Goal: Task Accomplishment & Management: Manage account settings

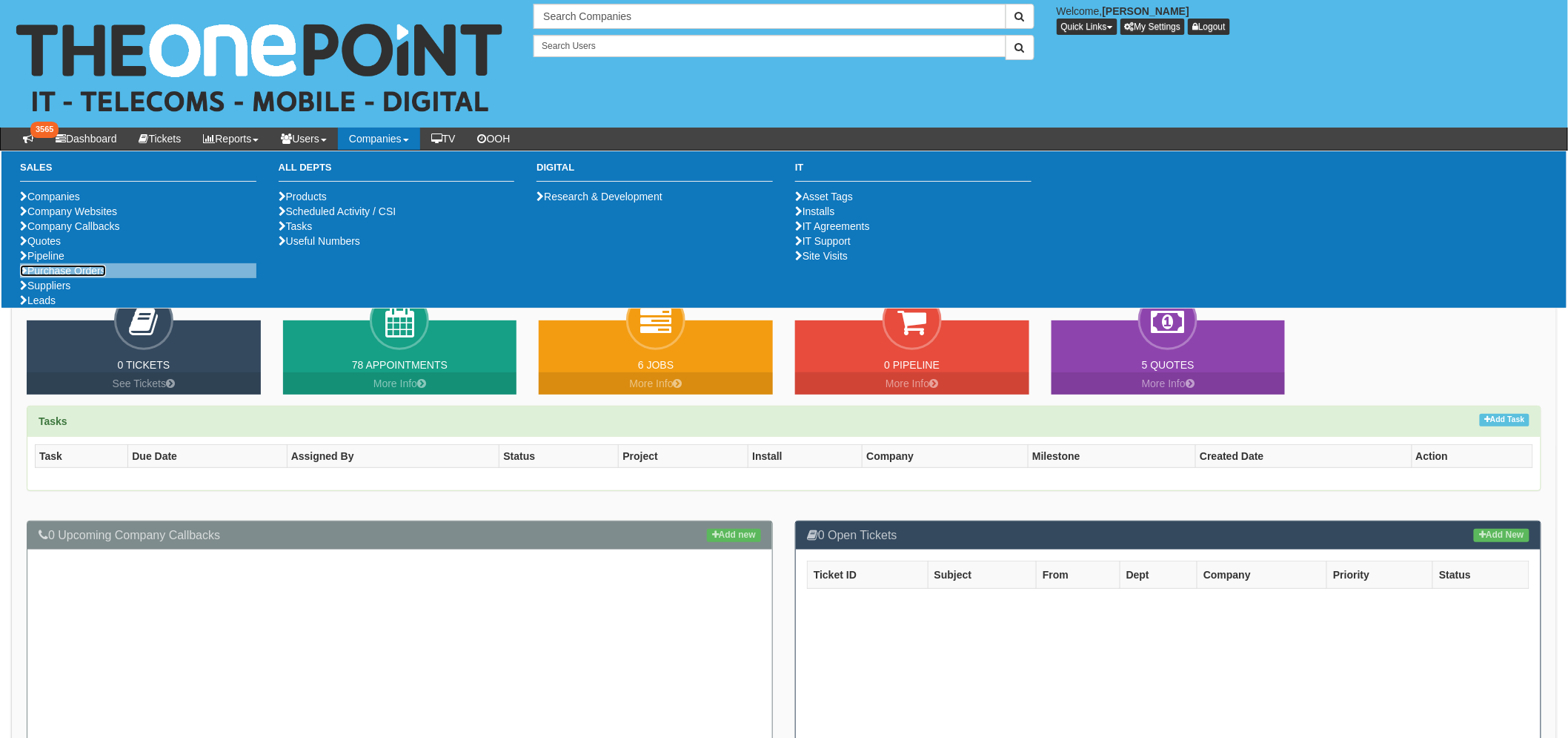
click at [86, 277] on link "Purchase Orders" at bounding box center [63, 270] width 86 height 12
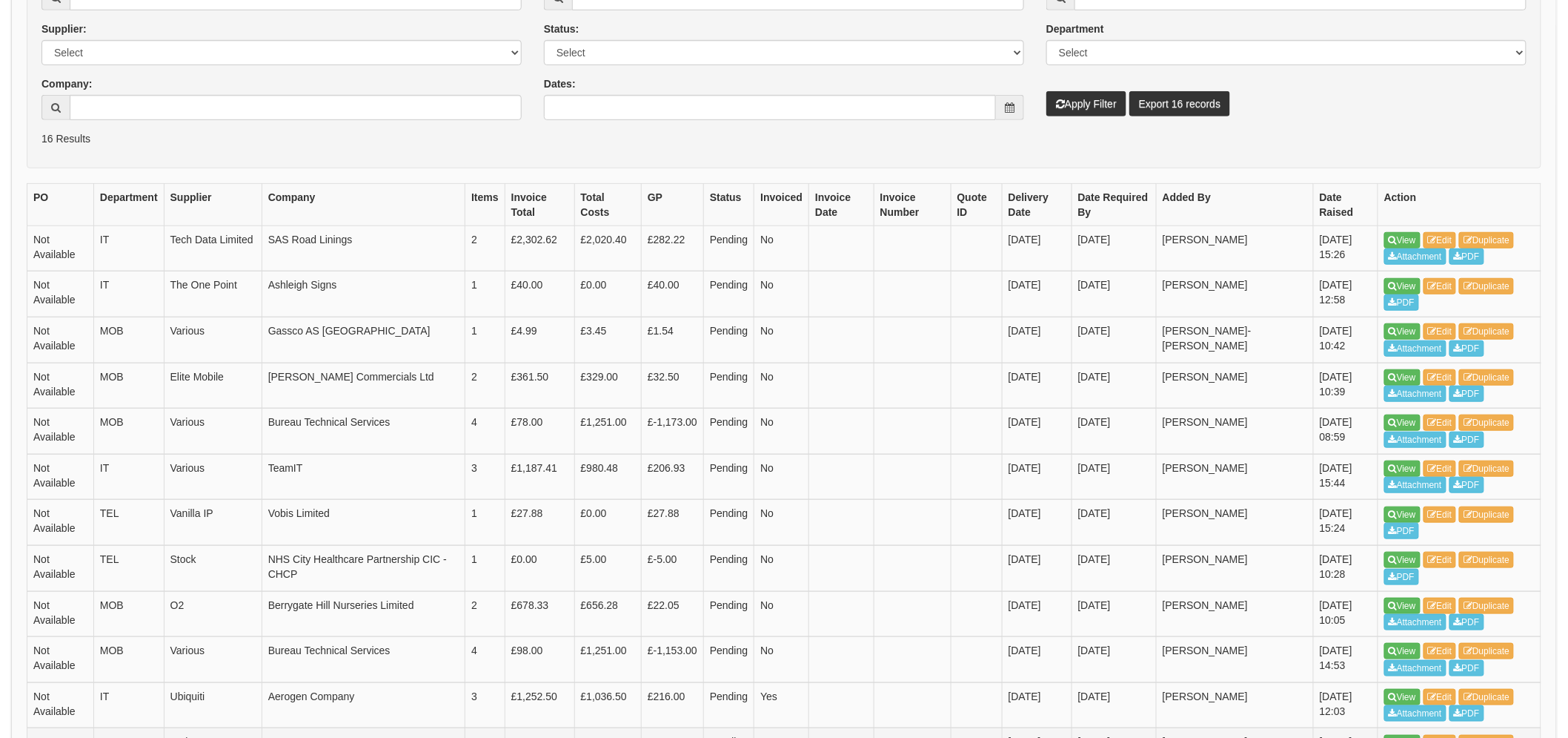
scroll to position [577, 0]
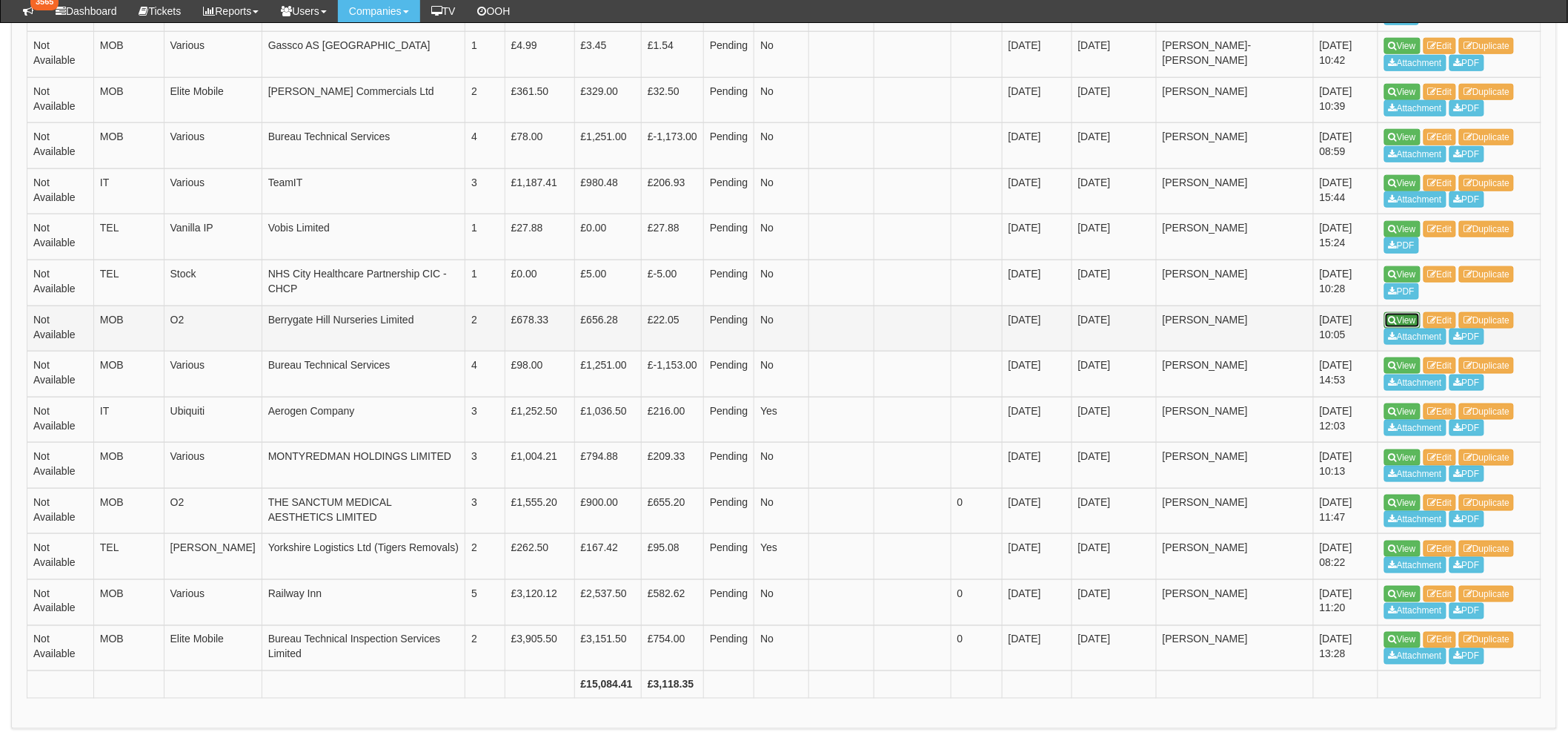
click at [1398, 320] on link "View" at bounding box center [1403, 320] width 37 height 17
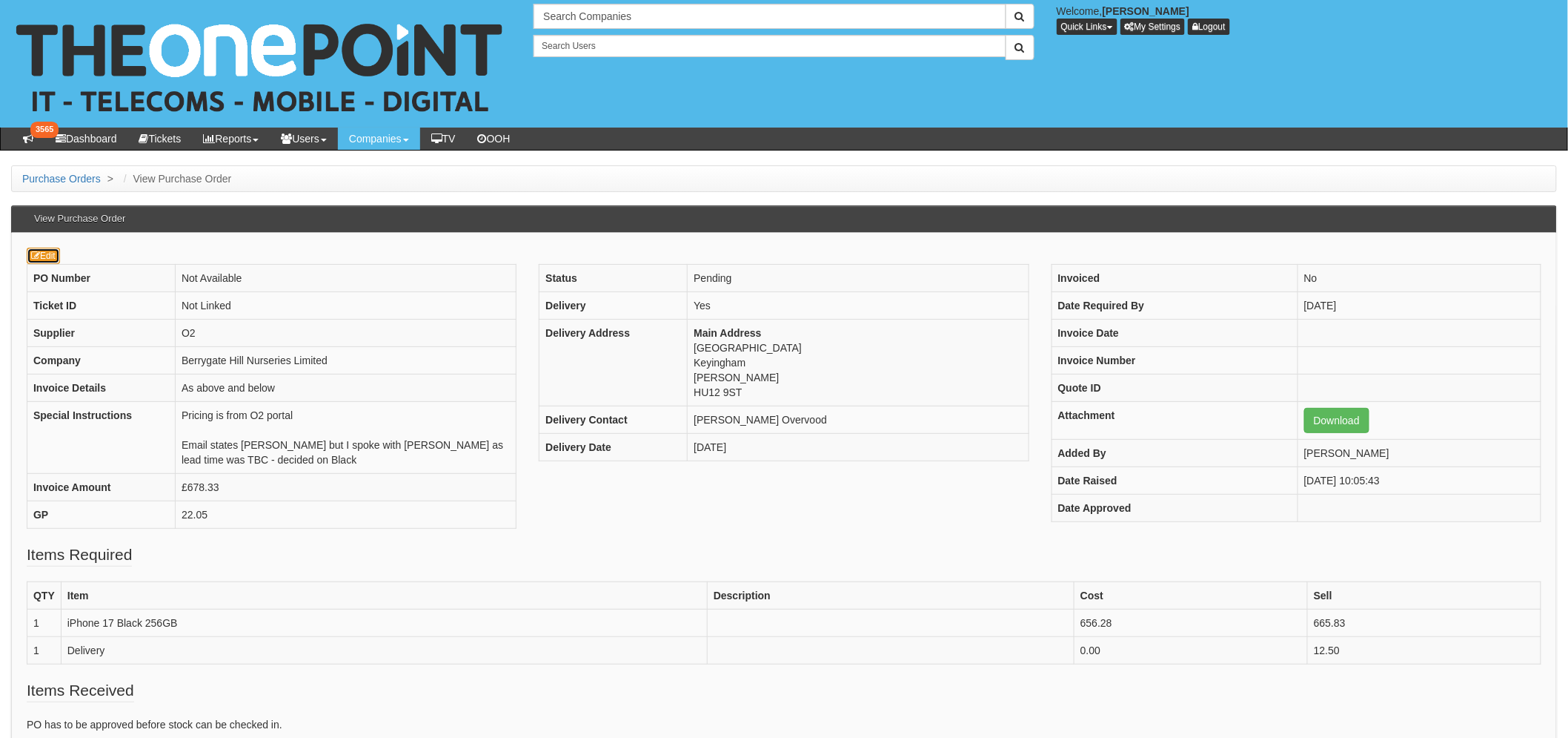
click at [55, 260] on link "Edit" at bounding box center [44, 255] width 33 height 17
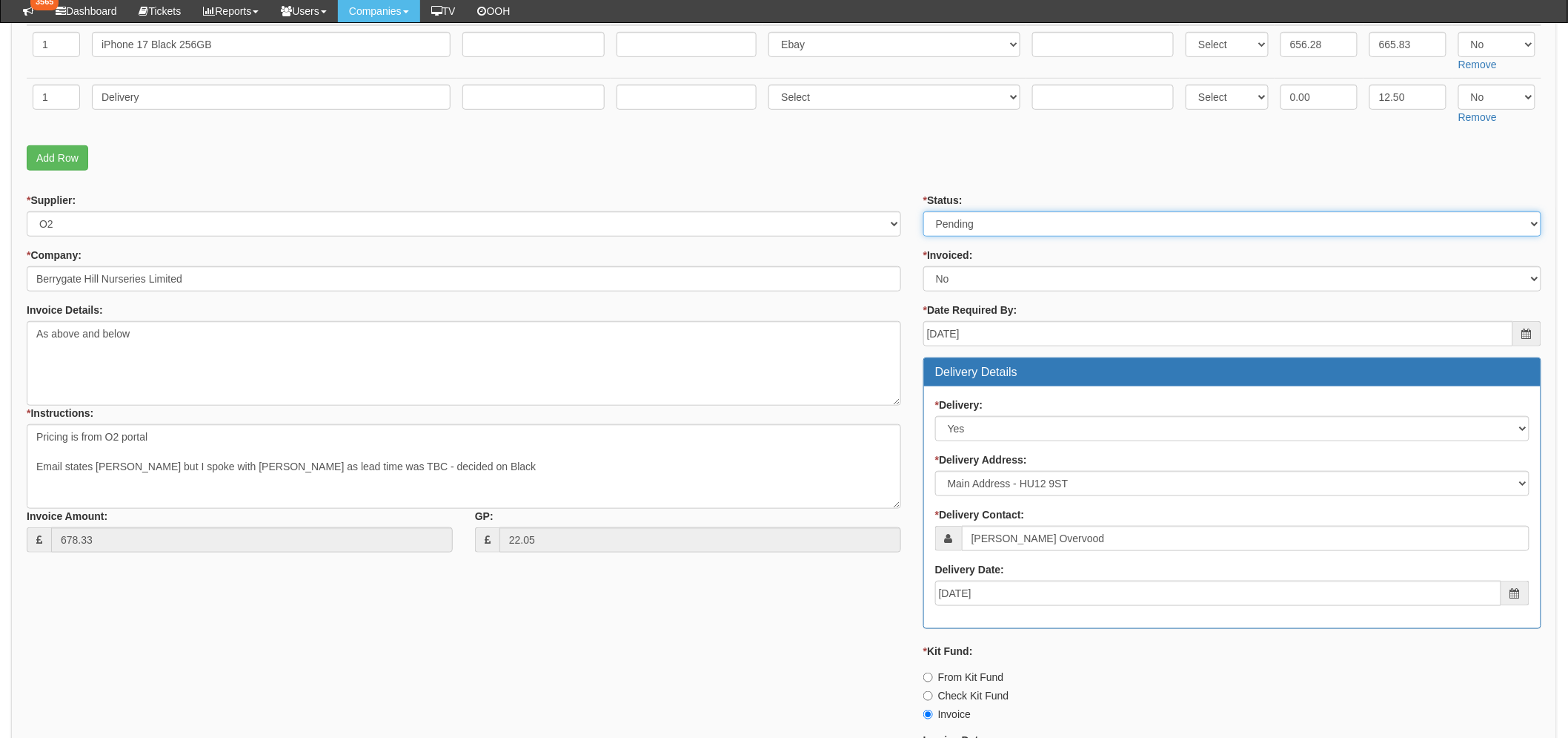
drag, startPoint x: 1078, startPoint y: 216, endPoint x: 1065, endPoint y: 220, distance: 13.6
click at [1078, 216] on select "Select Approved Completed Delivered Invoiced Ordered Ordered to site Part Order…" at bounding box center [1233, 224] width 618 height 25
select select "9"
click at [923, 212] on select "Select Approved Completed Delivered Invoiced Ordered Ordered to site Part Order…" at bounding box center [1233, 225] width 618 height 25
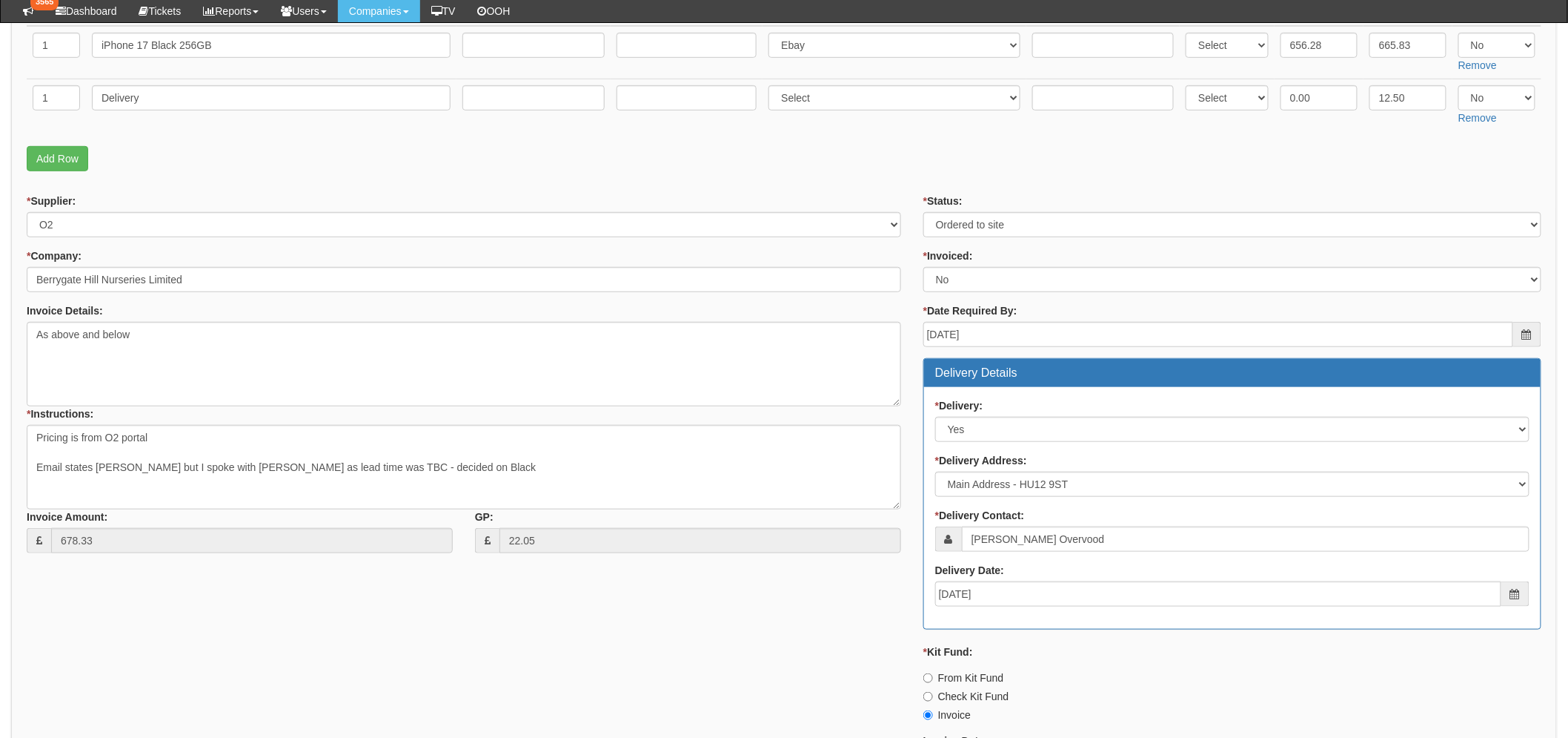
click at [699, 134] on fieldset "Items Required QTY Item Description Term In Months Supplier Supplier Reference …" at bounding box center [784, 57] width 1515 height 243
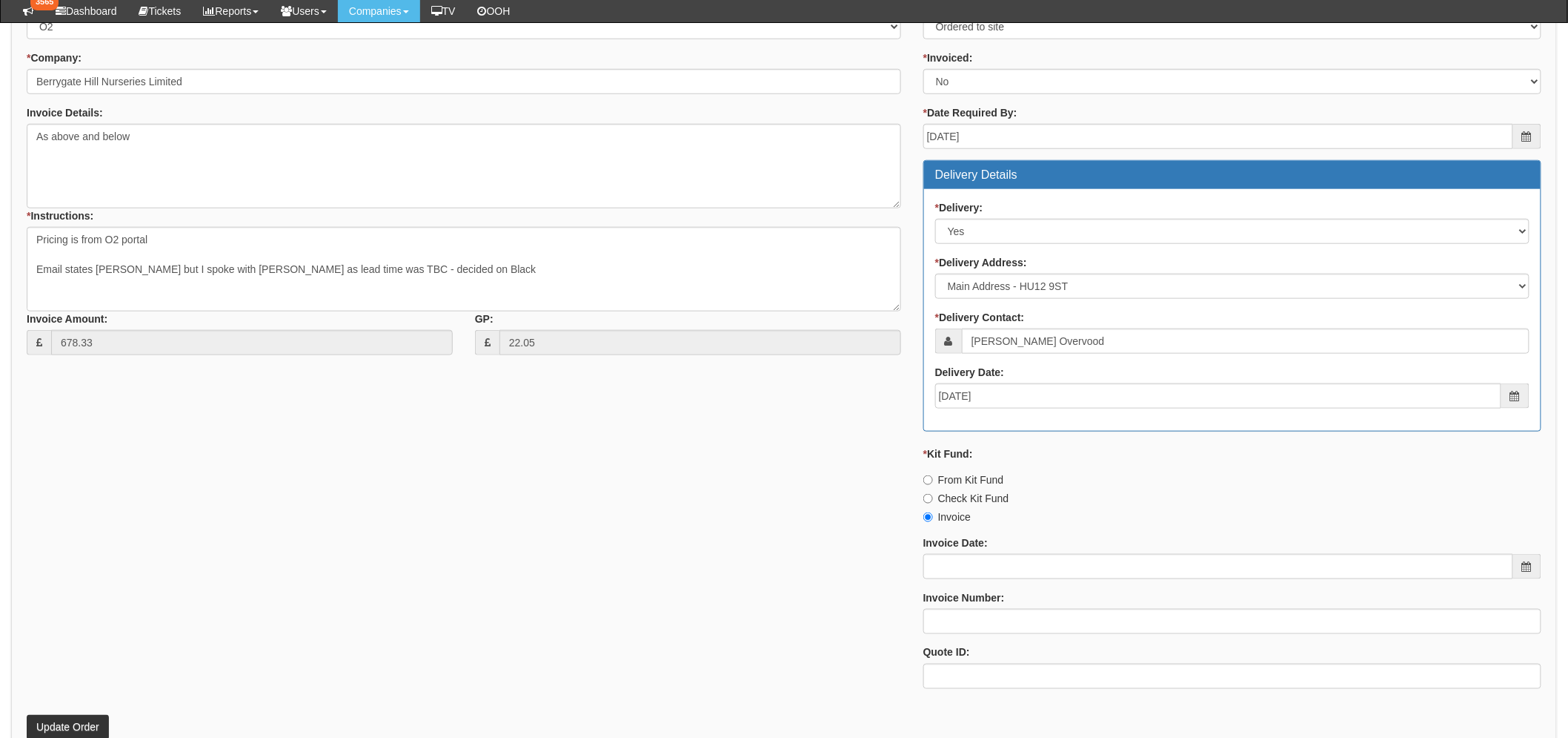
scroll to position [649, 0]
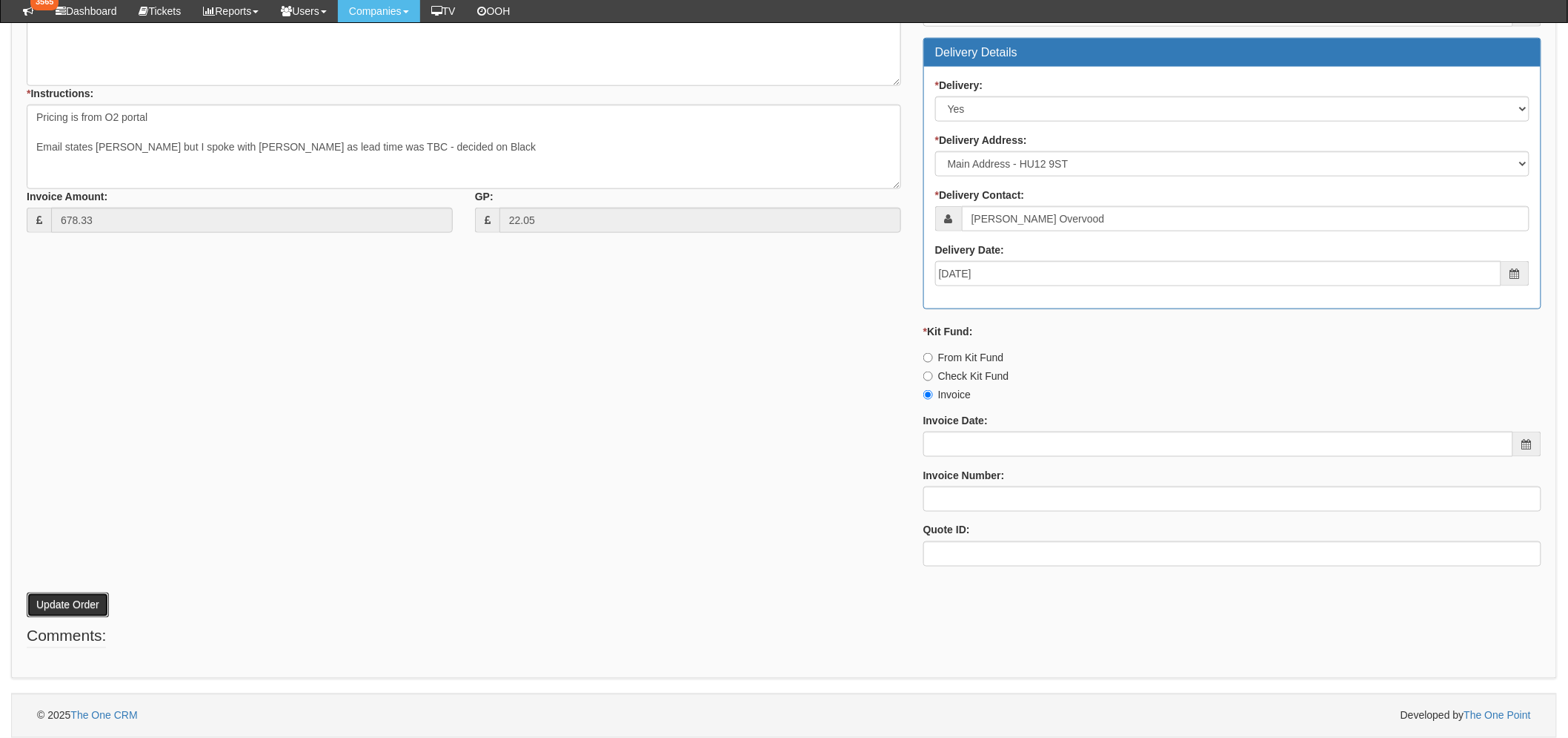
click at [60, 607] on button "Update Order" at bounding box center [68, 605] width 83 height 25
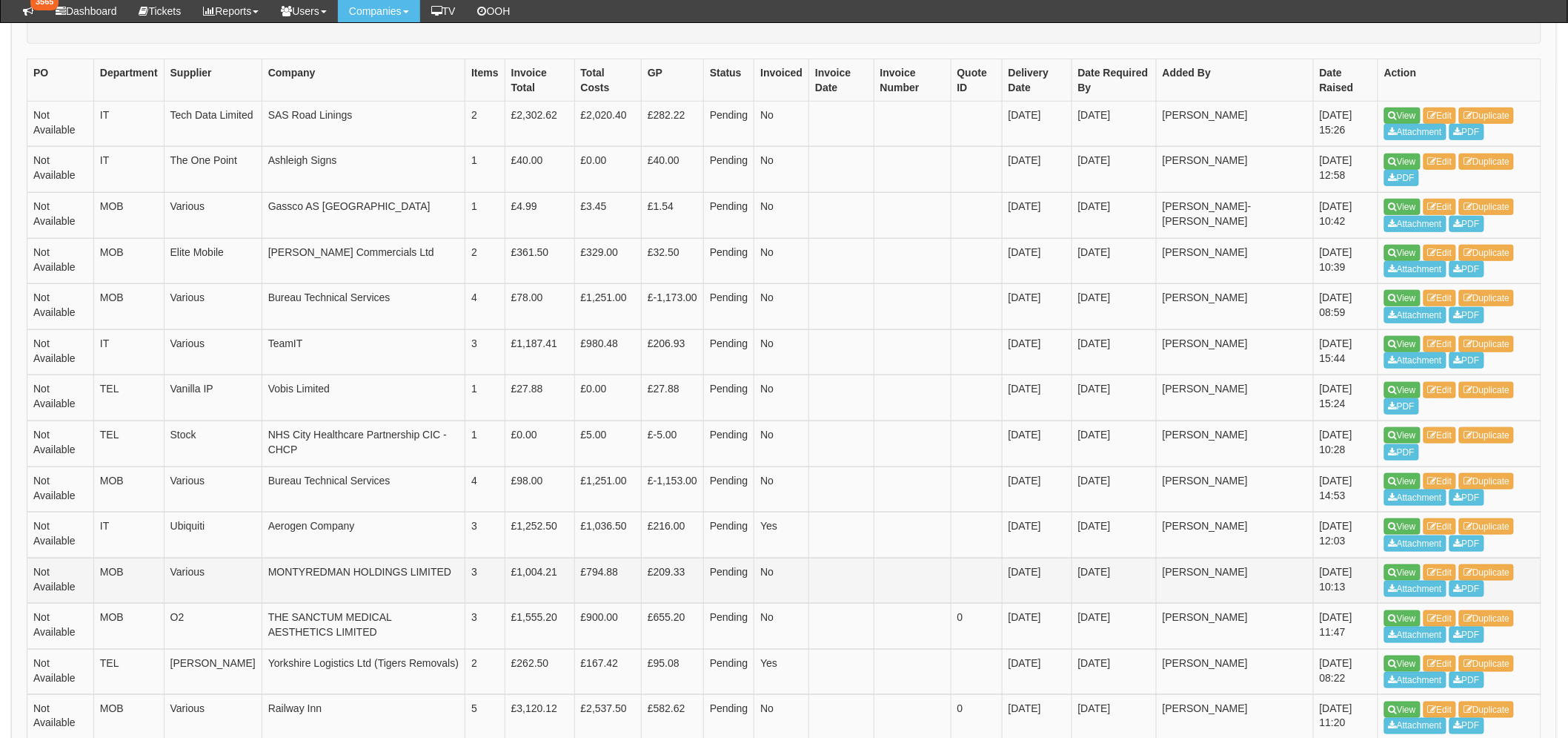
scroll to position [450, 0]
click at [1390, 483] on icon at bounding box center [1393, 482] width 8 height 9
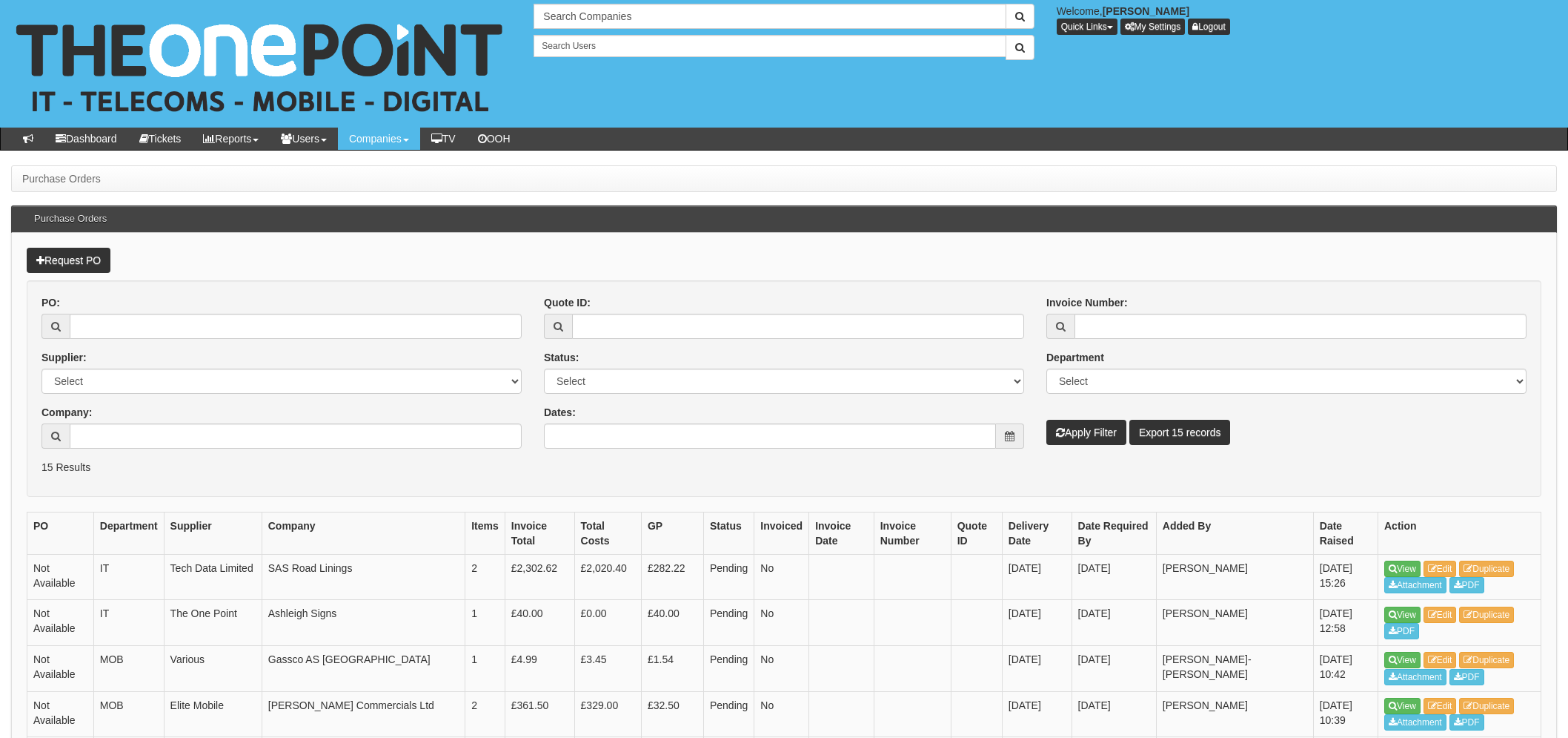
scroll to position [453, 0]
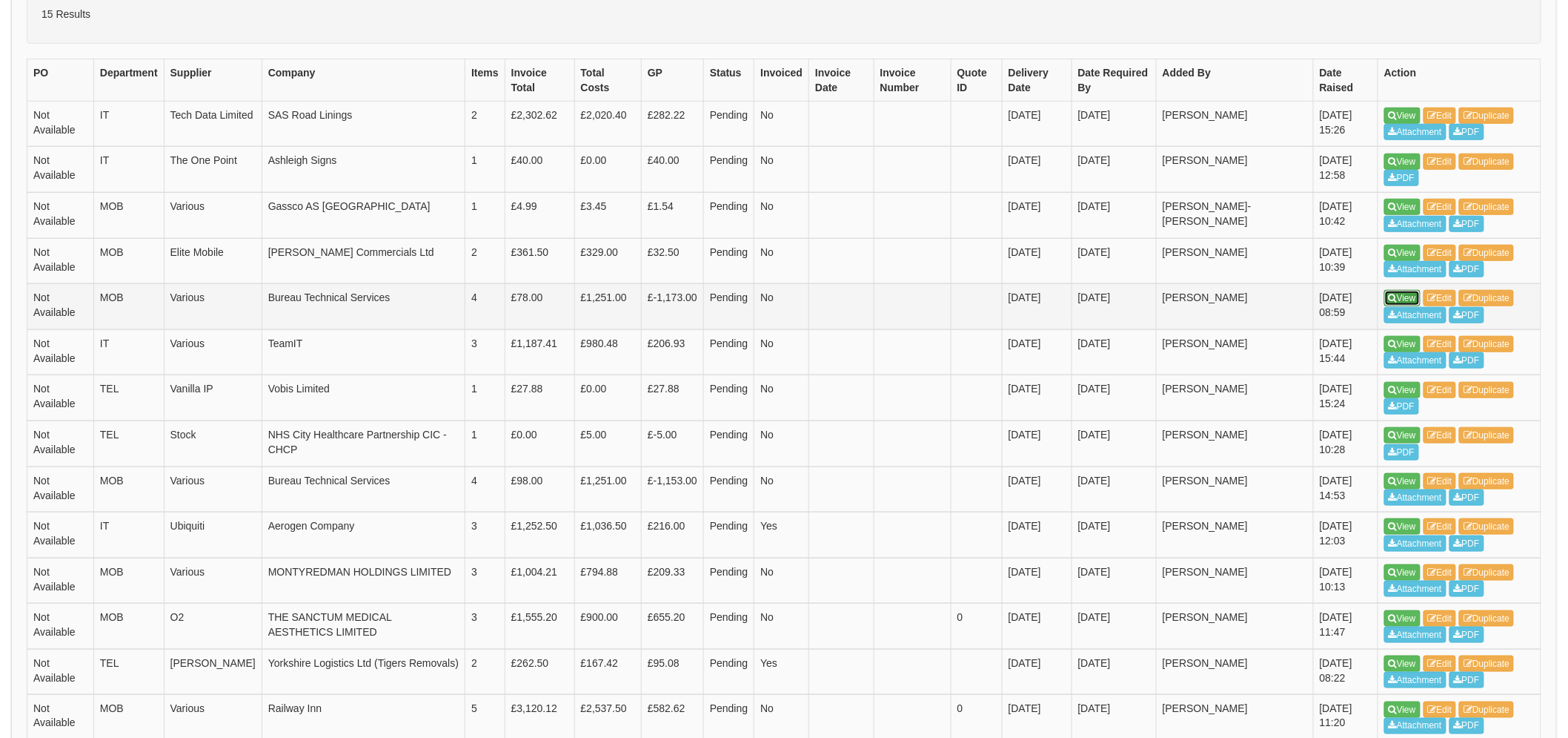
click at [1421, 297] on link "View" at bounding box center [1403, 298] width 37 height 17
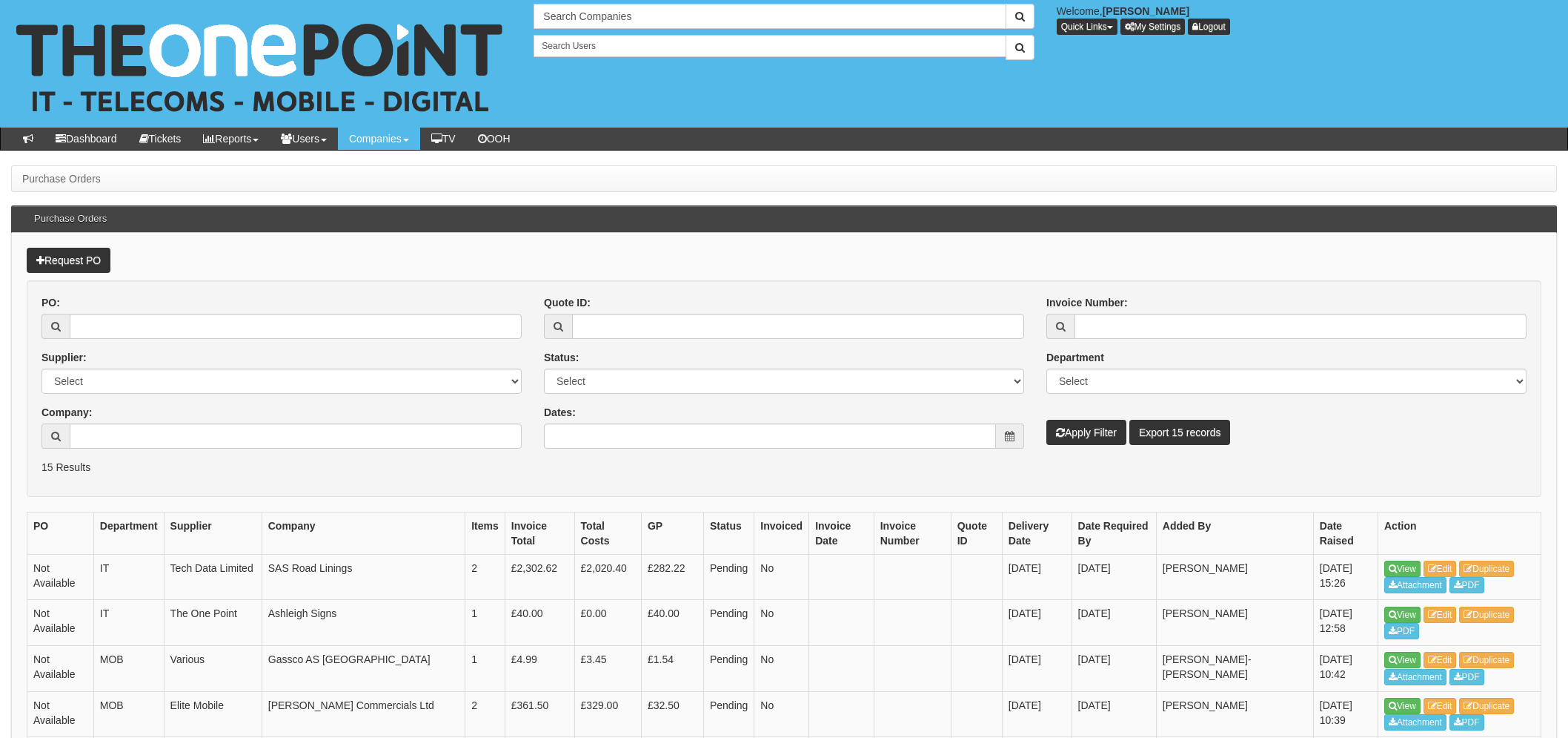
scroll to position [453, 0]
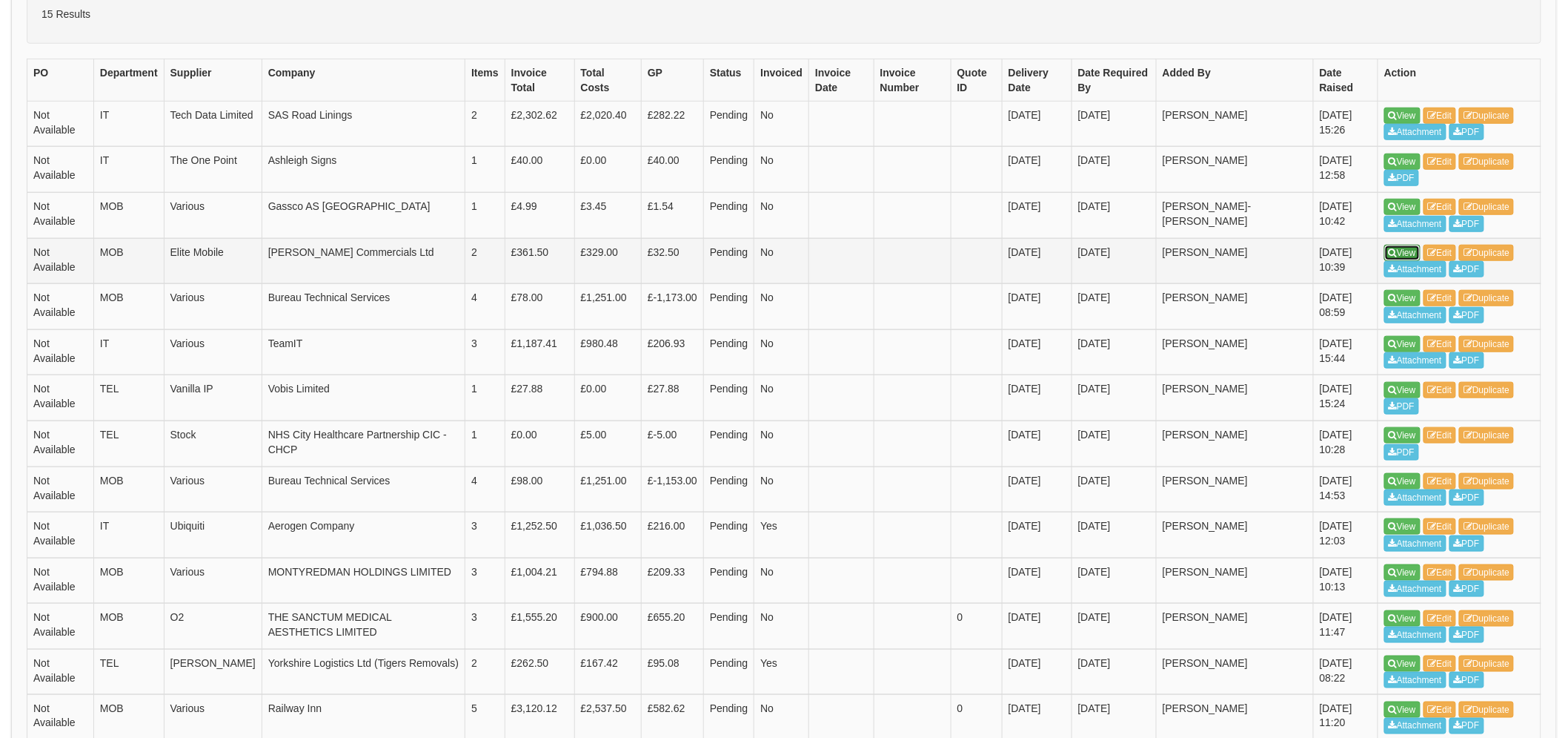
click at [1396, 252] on icon at bounding box center [1393, 252] width 8 height 9
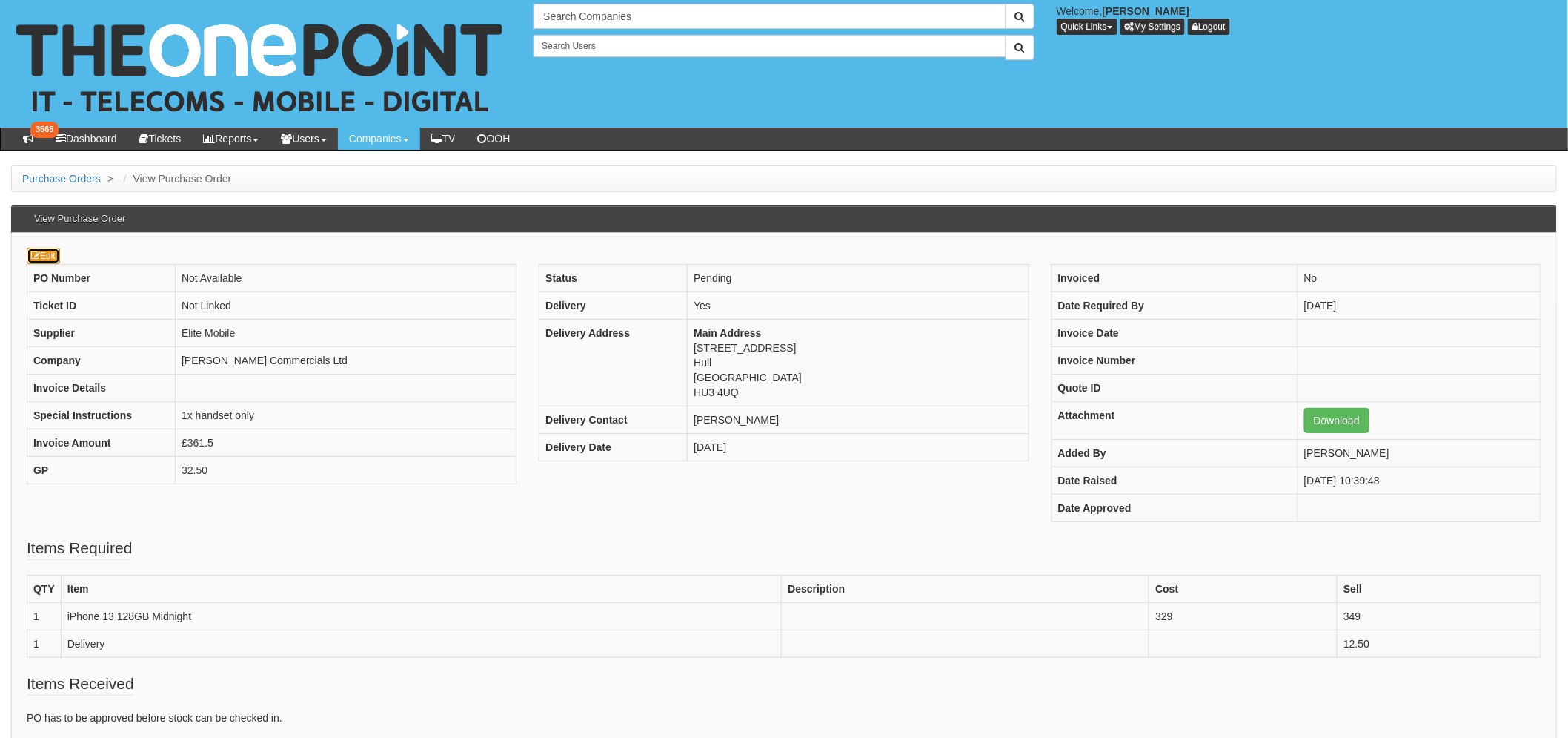
click at [54, 260] on link "Edit" at bounding box center [44, 255] width 33 height 17
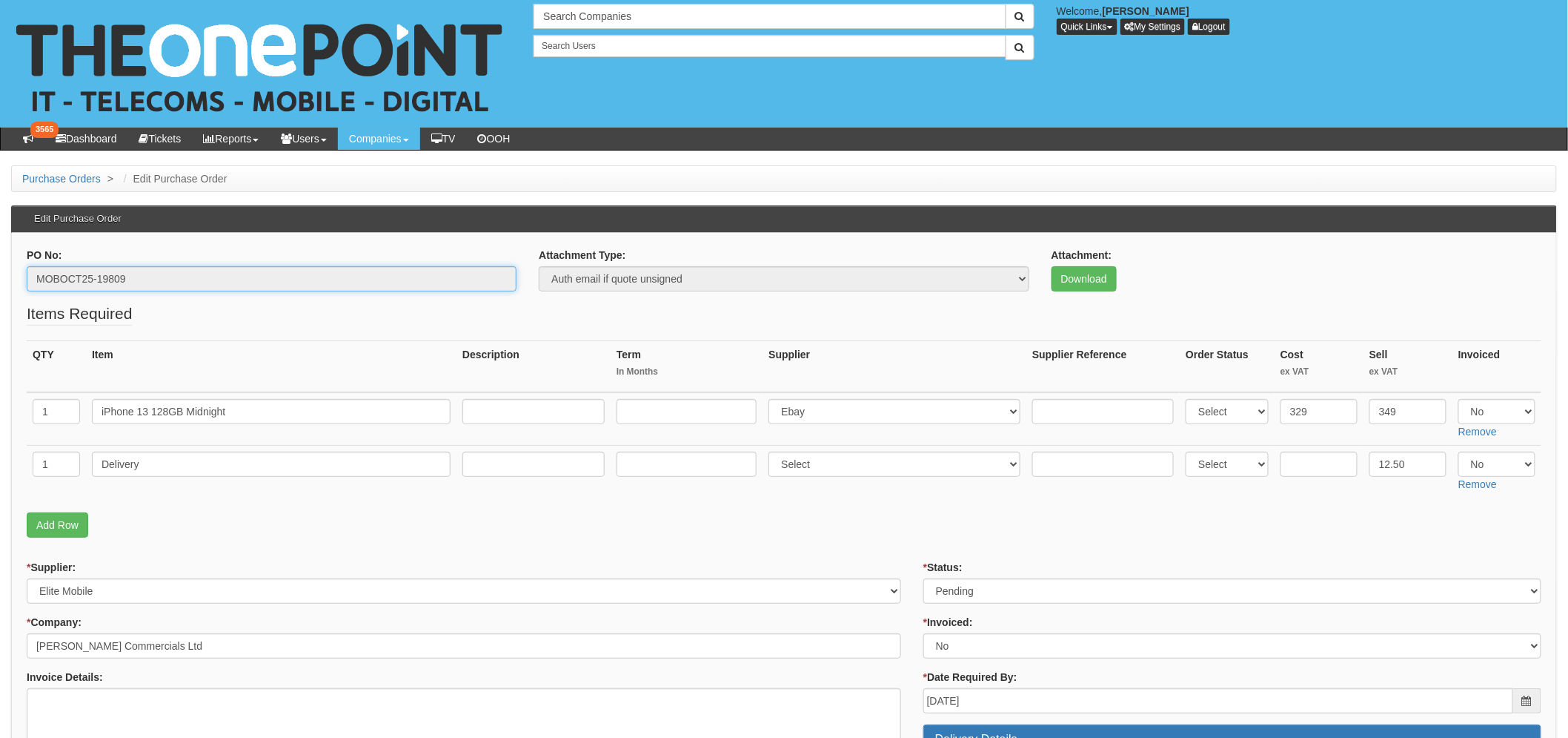
click at [79, 283] on input "MOBOCT25-19809" at bounding box center [272, 279] width 490 height 25
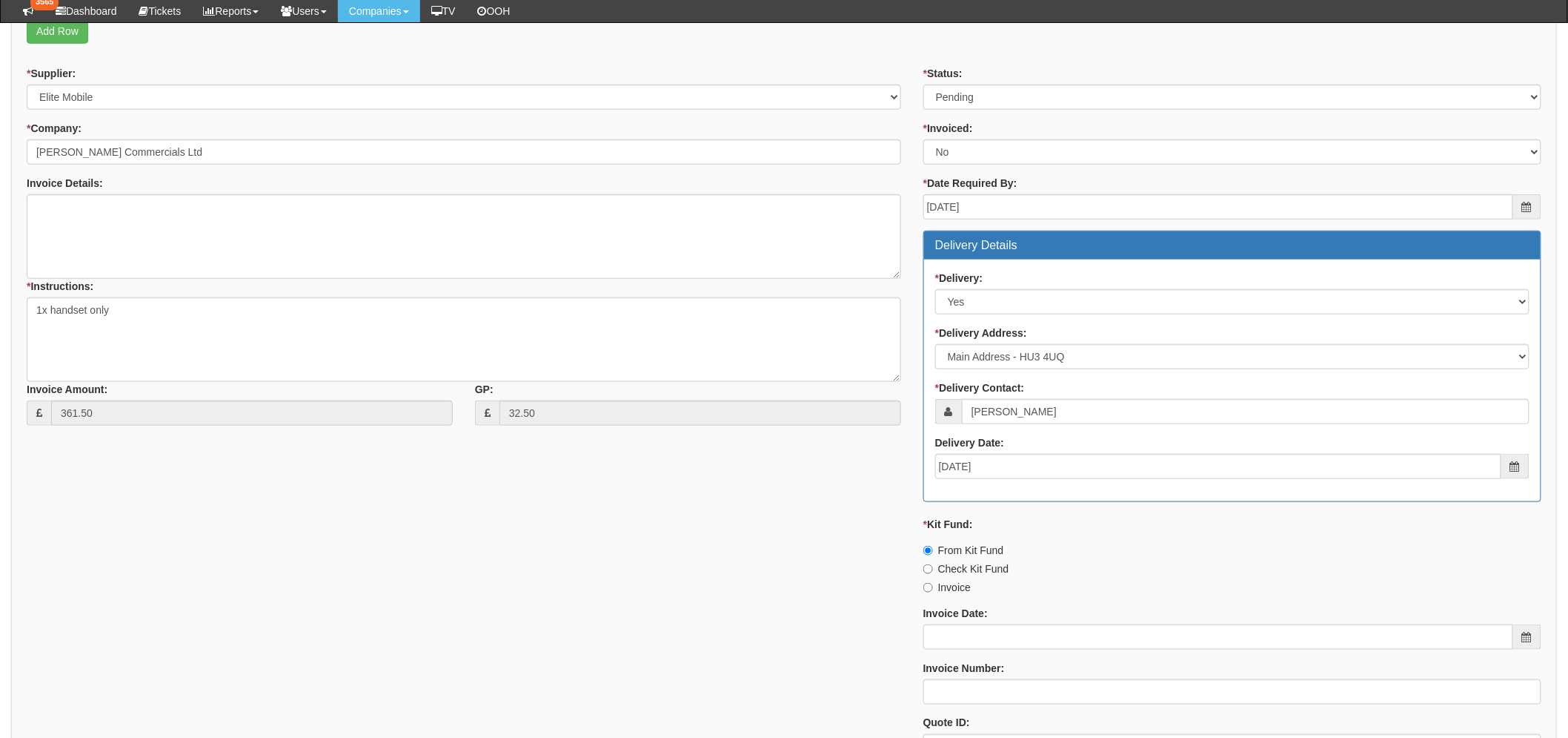
scroll to position [494, 0]
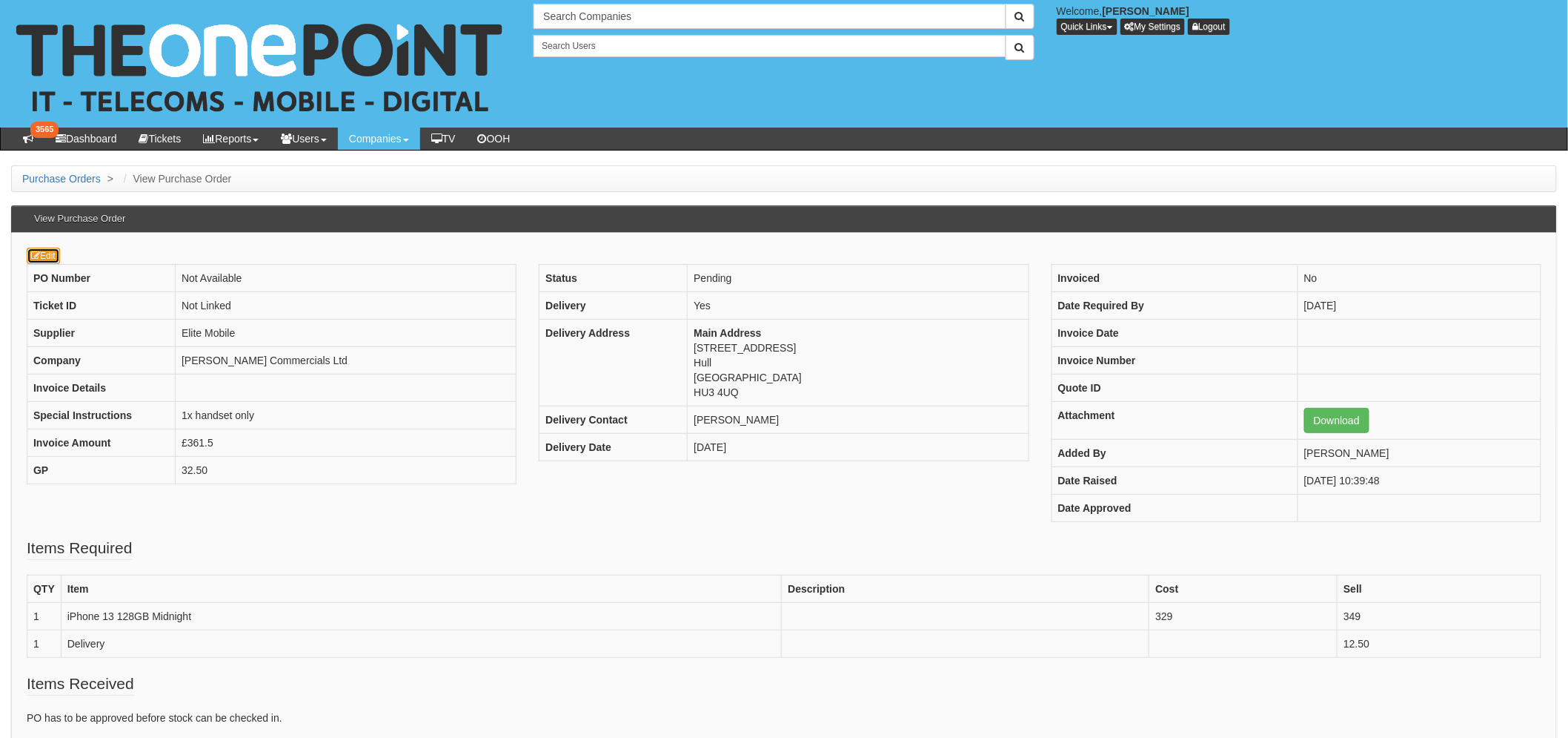
click at [57, 255] on link "Edit" at bounding box center [44, 255] width 33 height 17
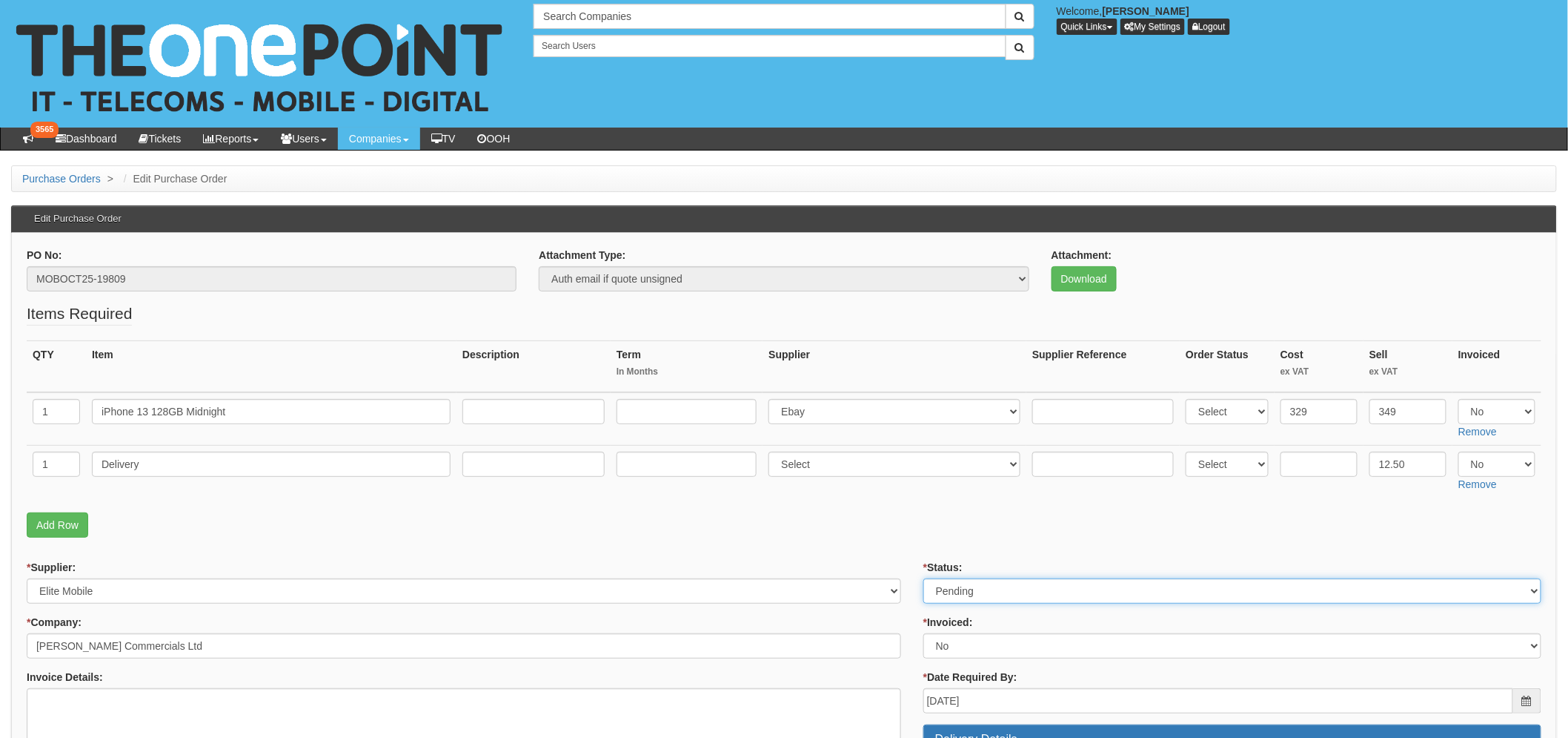
drag, startPoint x: 1003, startPoint y: 594, endPoint x: 980, endPoint y: 580, distance: 26.9
click at [1003, 594] on select "Select Approved Completed Delivered Invoiced Ordered Ordered to site Part Order…" at bounding box center [1233, 591] width 618 height 25
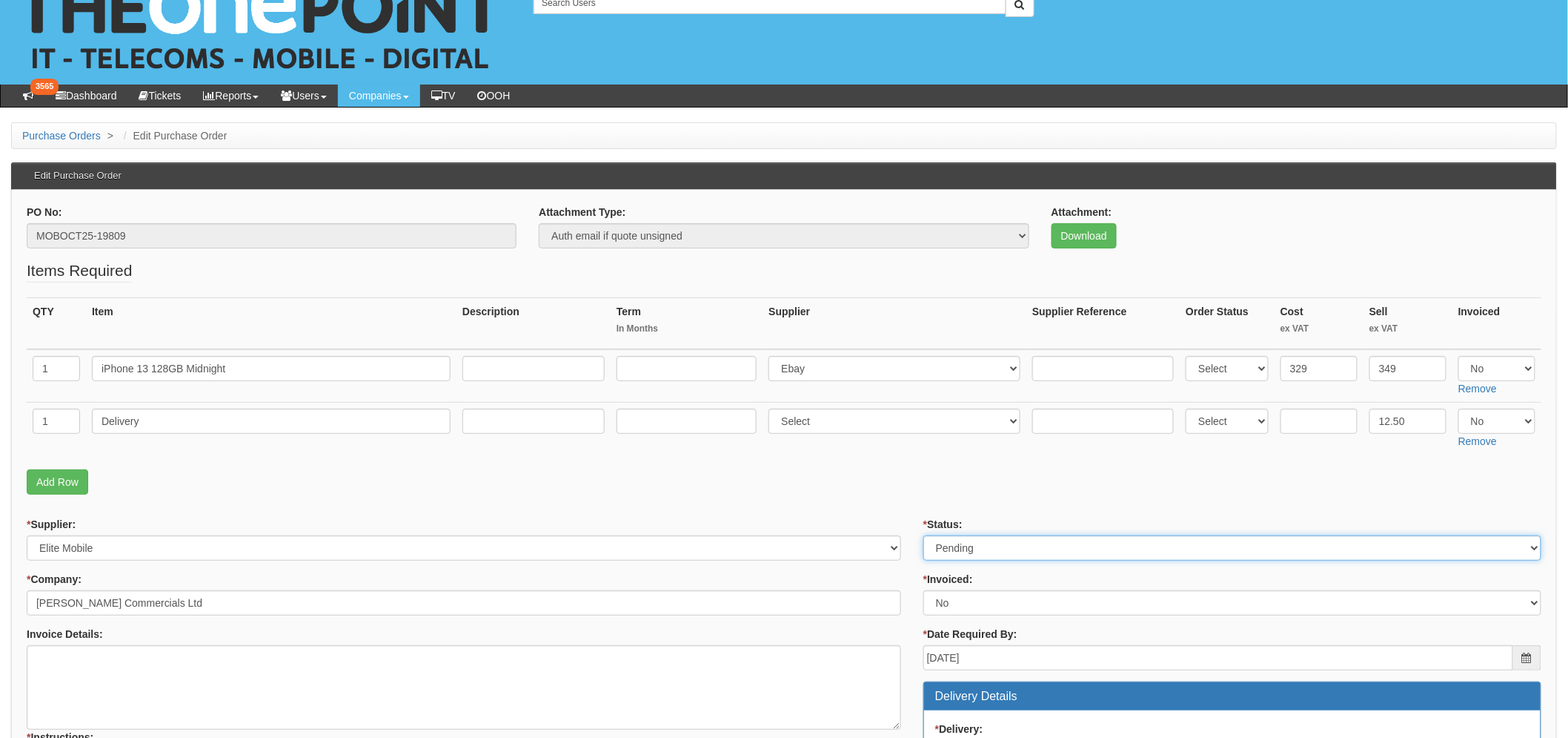
scroll to position [83, 0]
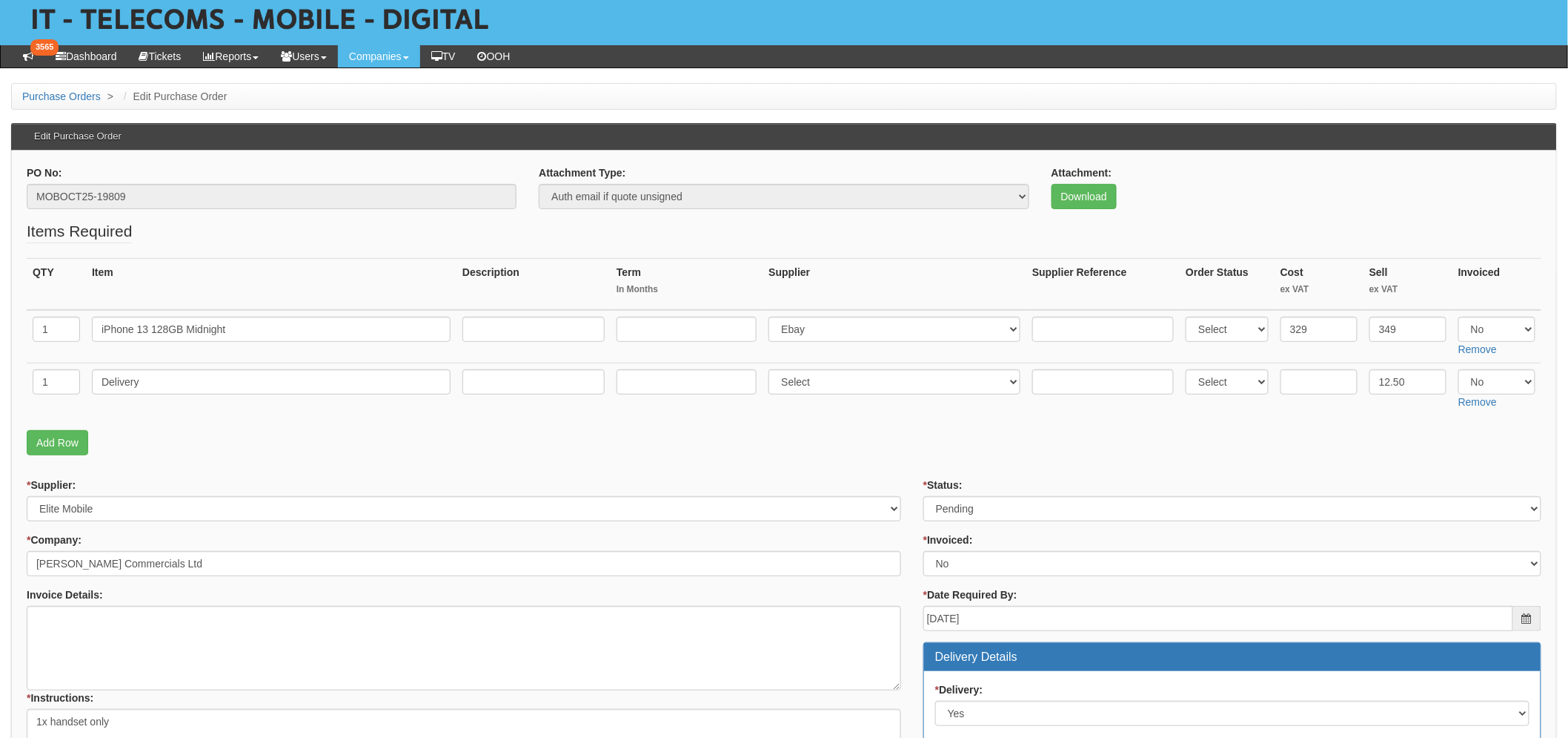
click at [989, 505] on select "Select Approved Completed Delivered Invoiced Ordered Ordered to site Part Order…" at bounding box center [1233, 509] width 618 height 25
select select "9"
click at [923, 496] on select "Select Approved Completed Delivered Invoiced Ordered Ordered to site Part Order…" at bounding box center [1233, 509] width 618 height 25
click at [686, 465] on form "PO No: MOBOCT25-19809 Attachment Type: Select Signed Quote Auth email if quote …" at bounding box center [784, 694] width 1515 height 1058
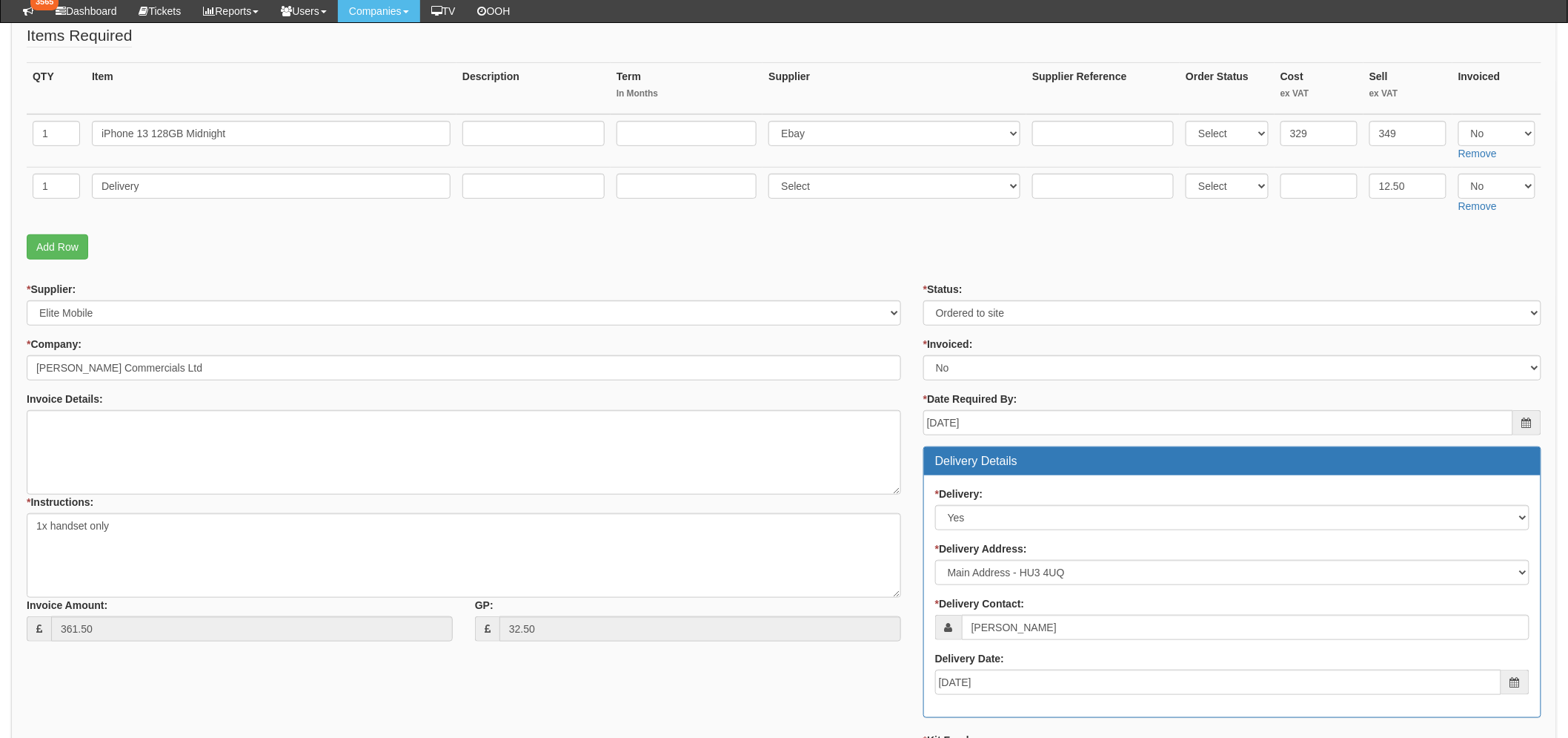
scroll to position [577, 0]
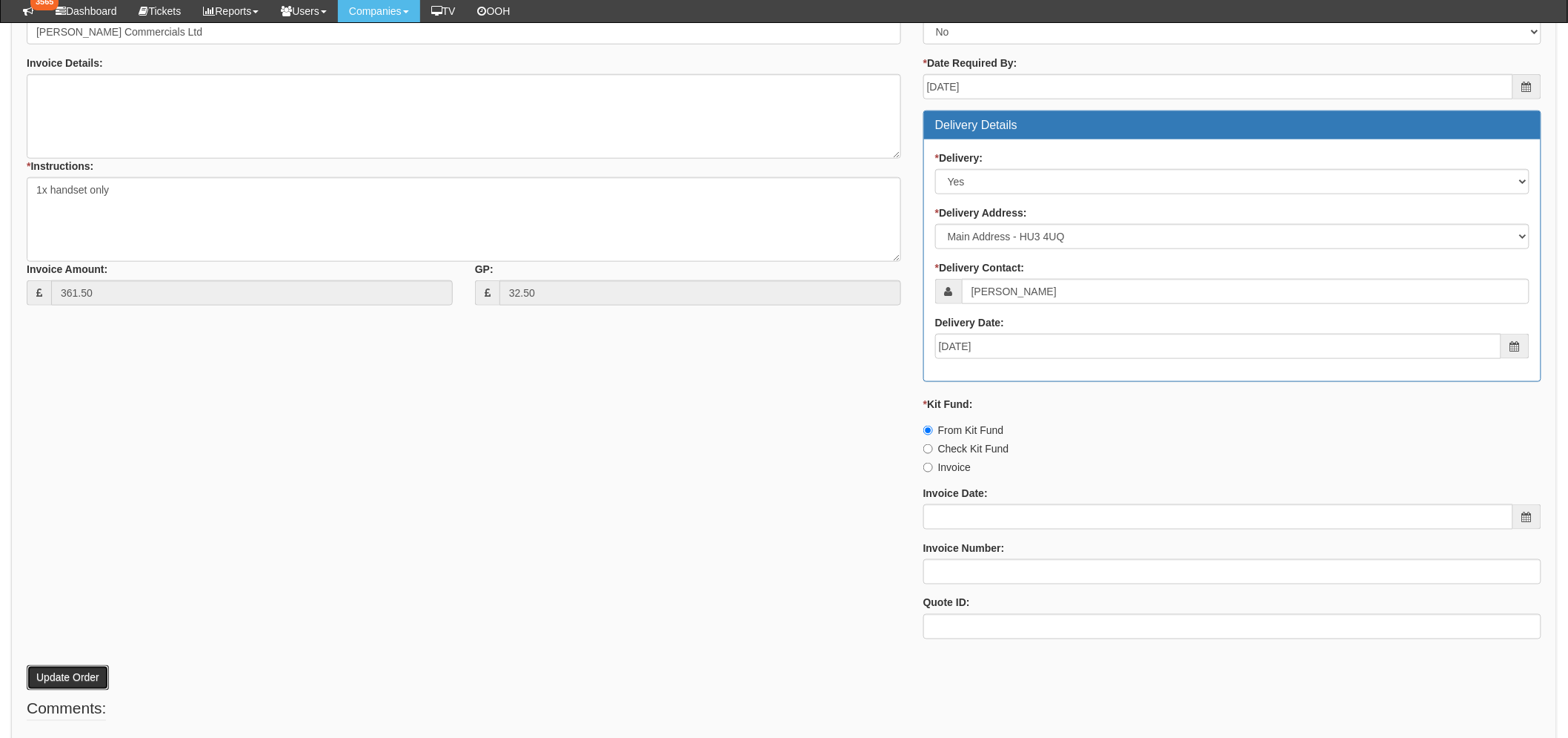
click at [49, 672] on button "Update Order" at bounding box center [68, 678] width 83 height 25
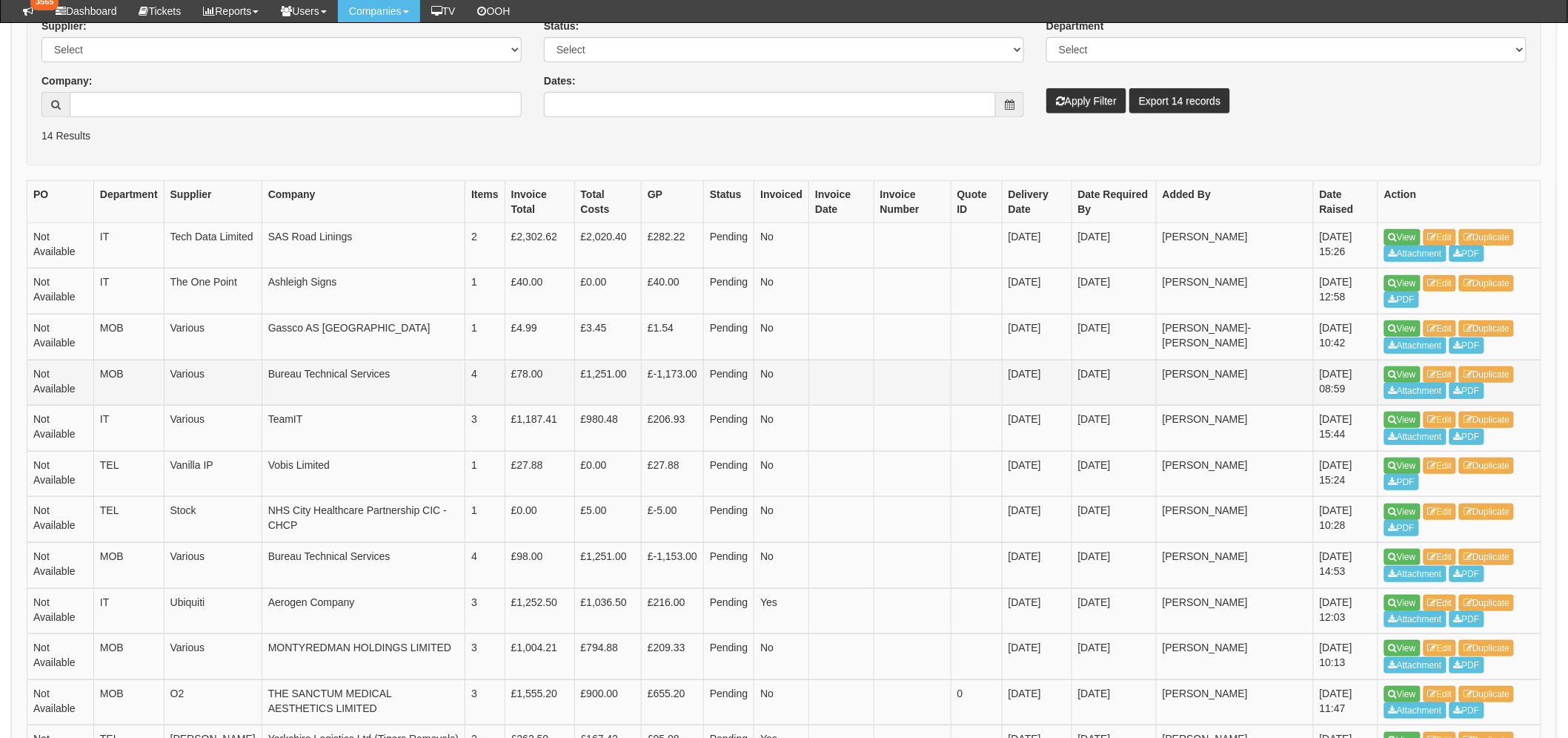
scroll to position [328, 0]
click at [1414, 329] on link "View" at bounding box center [1403, 329] width 37 height 17
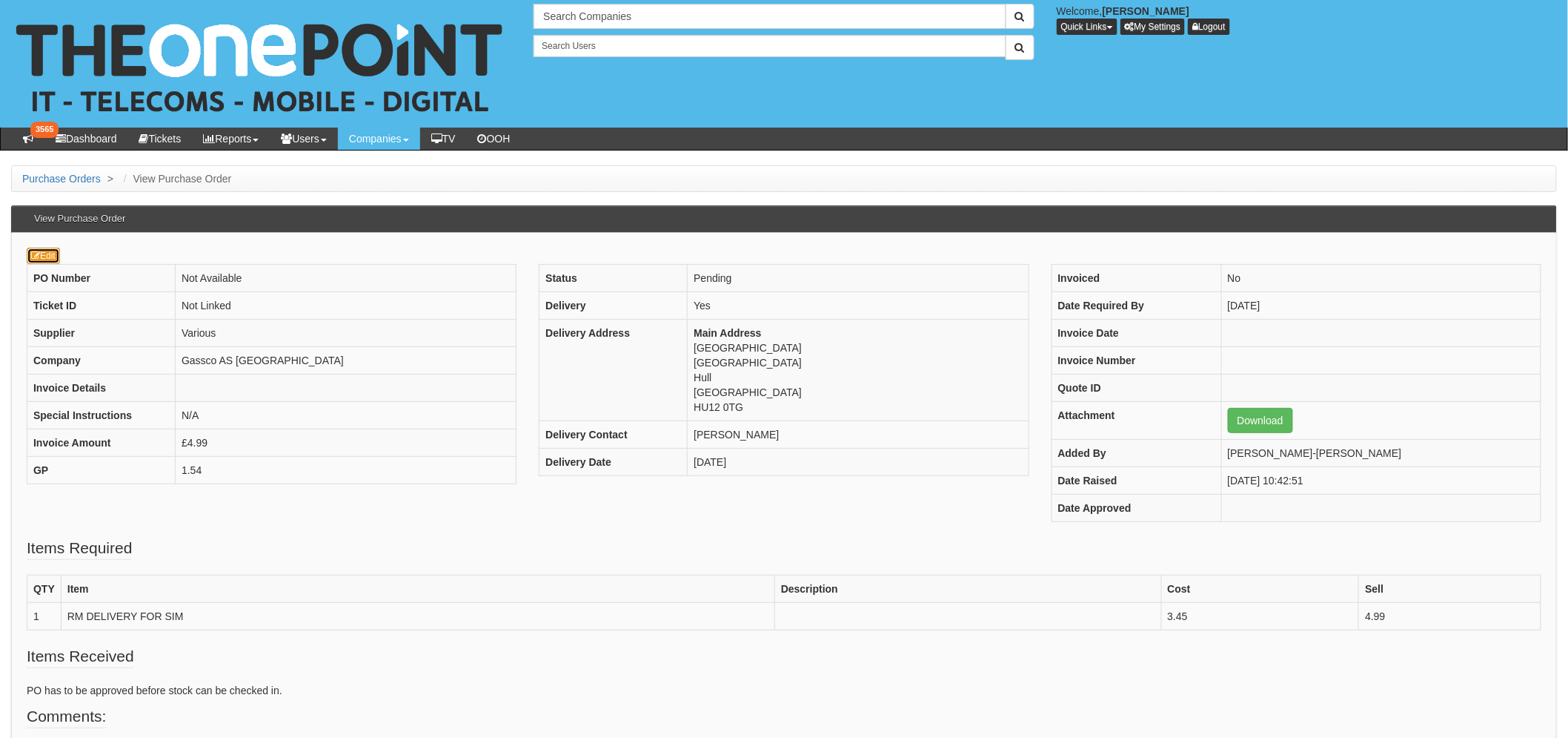
click at [34, 255] on icon at bounding box center [35, 255] width 9 height 9
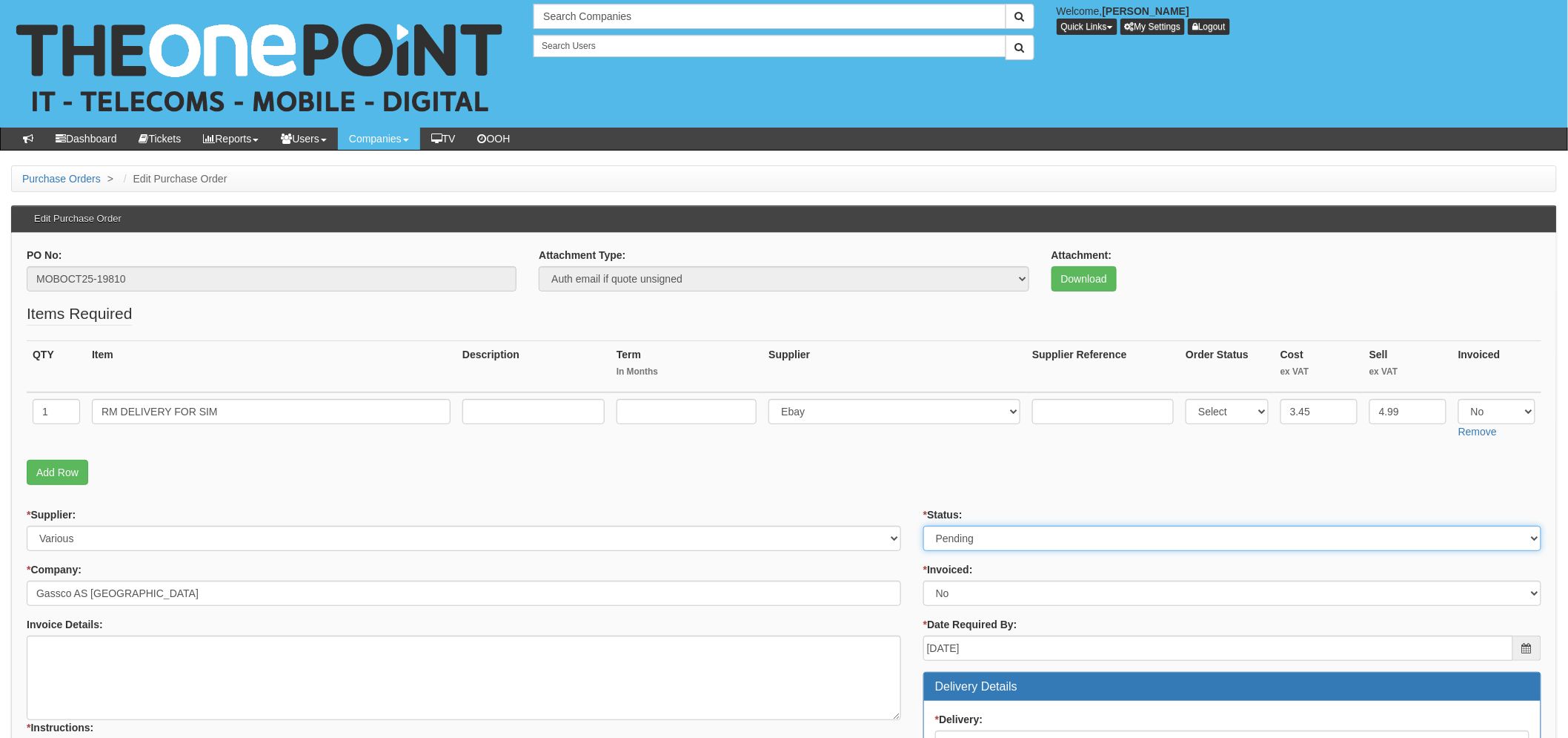
click at [971, 542] on select "Select Approved Completed Delivered Invoiced Ordered Ordered to site Part Order…" at bounding box center [1233, 538] width 618 height 25
click at [923, 526] on select "Select Approved Completed Delivered Invoiced Ordered Ordered to site Part Order…" at bounding box center [1233, 538] width 618 height 25
click at [767, 480] on p "Add Row" at bounding box center [784, 472] width 1515 height 25
drag, startPoint x: 1094, startPoint y: 542, endPoint x: 1020, endPoint y: 535, distance: 74.3
click at [1094, 542] on select "Select Approved Completed Delivered Invoiced Ordered Ordered to site Part Order…" at bounding box center [1233, 538] width 618 height 25
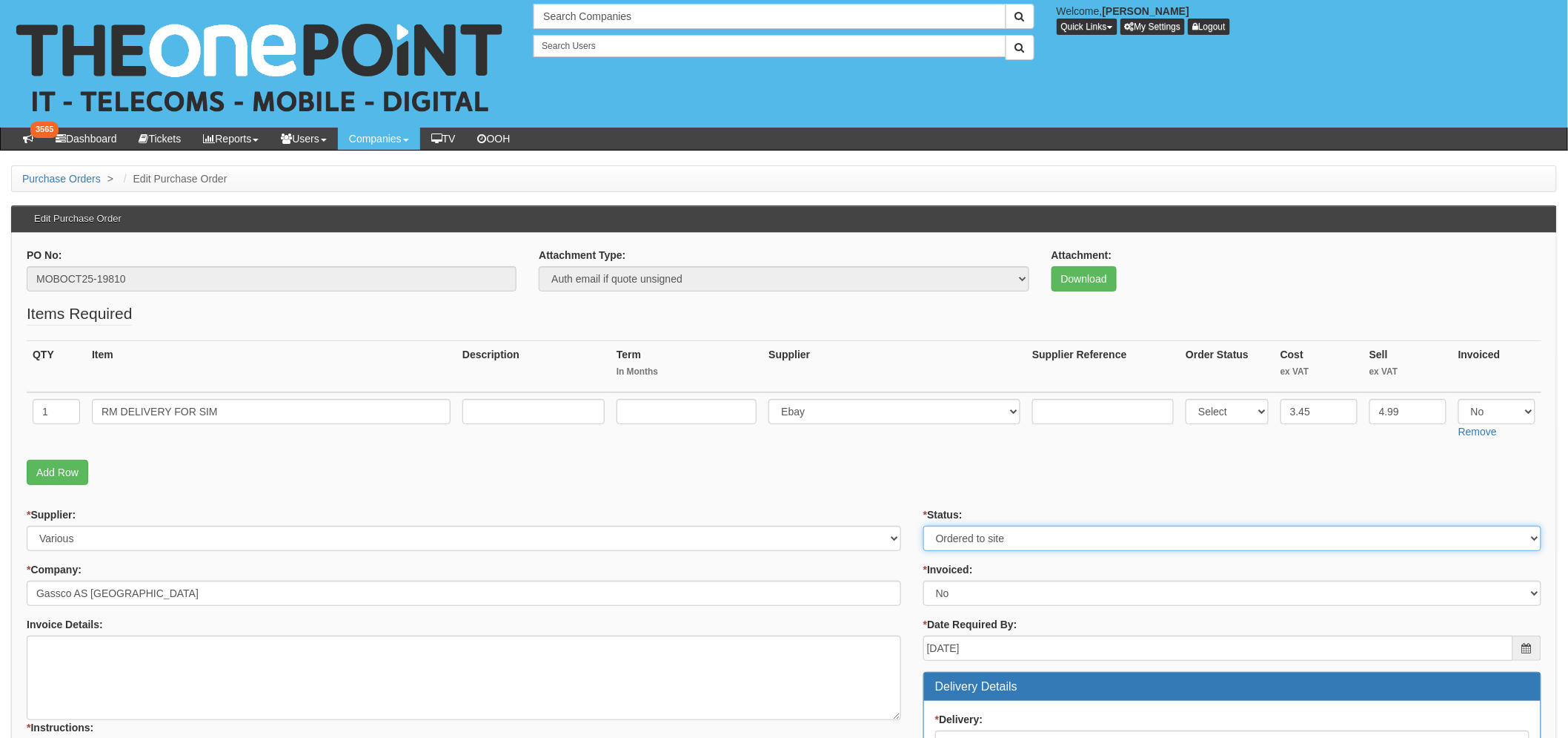
select select "2"
click at [923, 526] on select "Select Approved Completed Delivered Invoiced Ordered Ordered to site Part Order…" at bounding box center [1233, 538] width 618 height 25
click at [610, 438] on td at bounding box center [533, 418] width 154 height 52
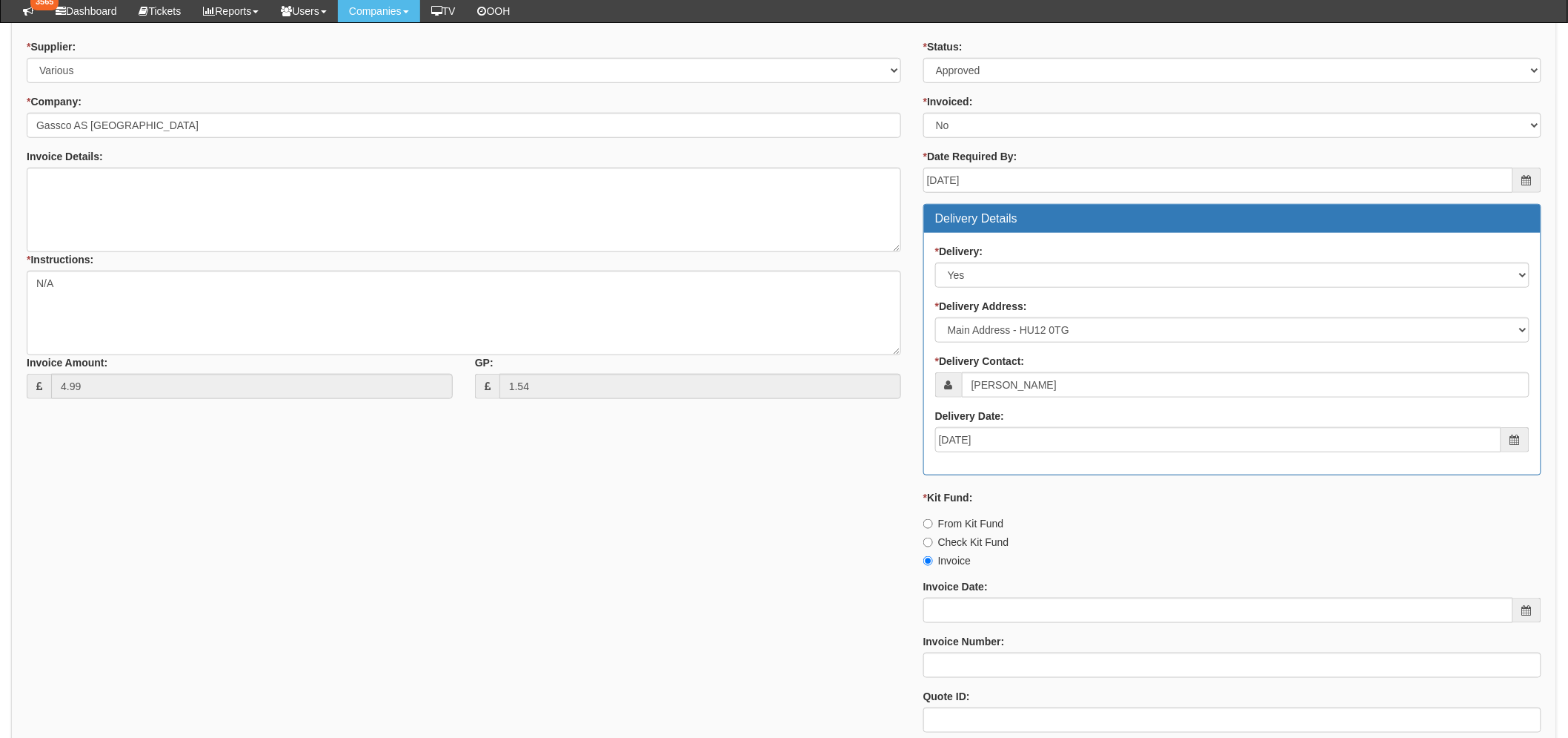
scroll to position [596, 0]
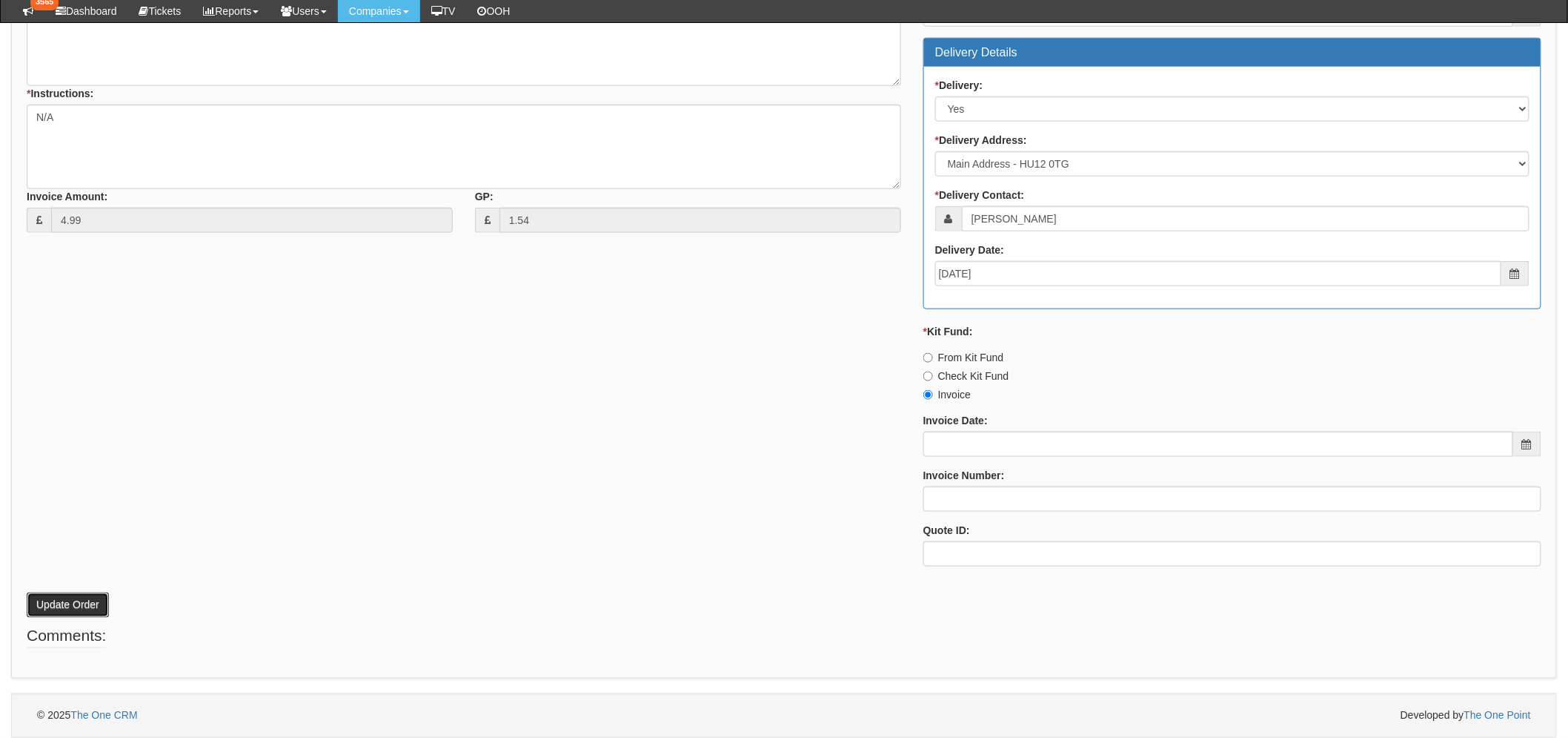
click at [54, 609] on button "Update Order" at bounding box center [68, 605] width 83 height 25
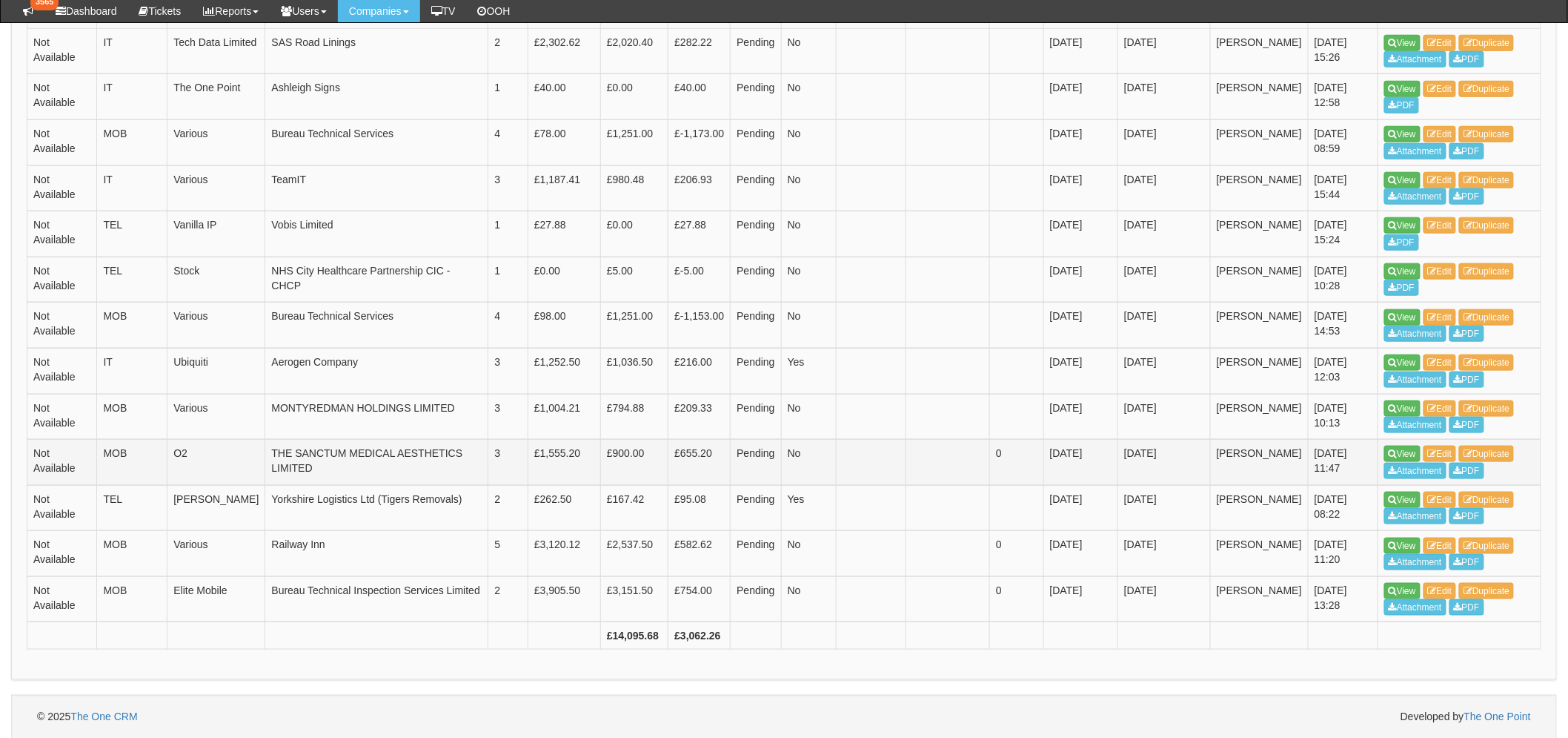
scroll to position [524, 0]
click at [1409, 402] on link "View" at bounding box center [1403, 408] width 37 height 17
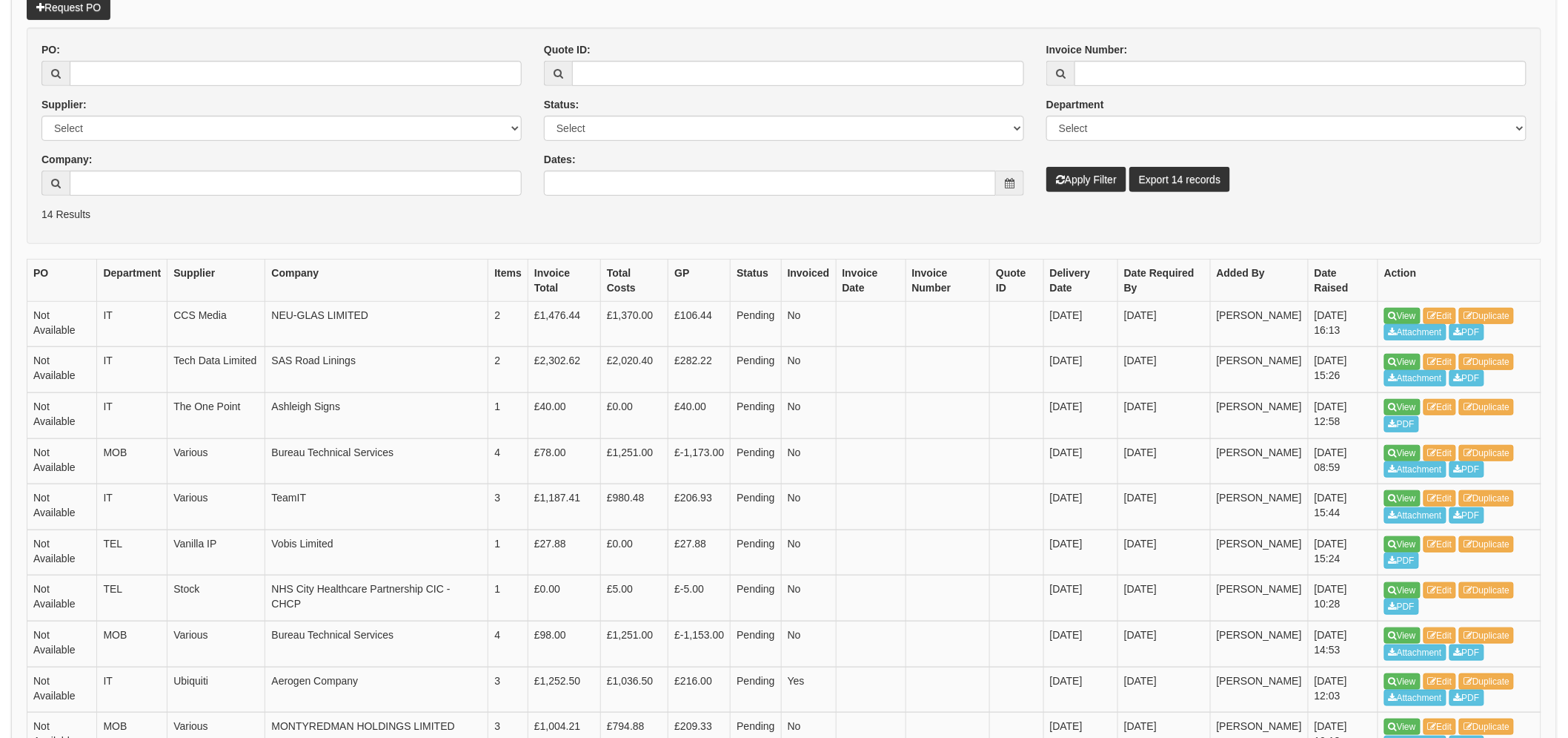
scroll to position [40, 0]
